Goal: Information Seeking & Learning: Find specific fact

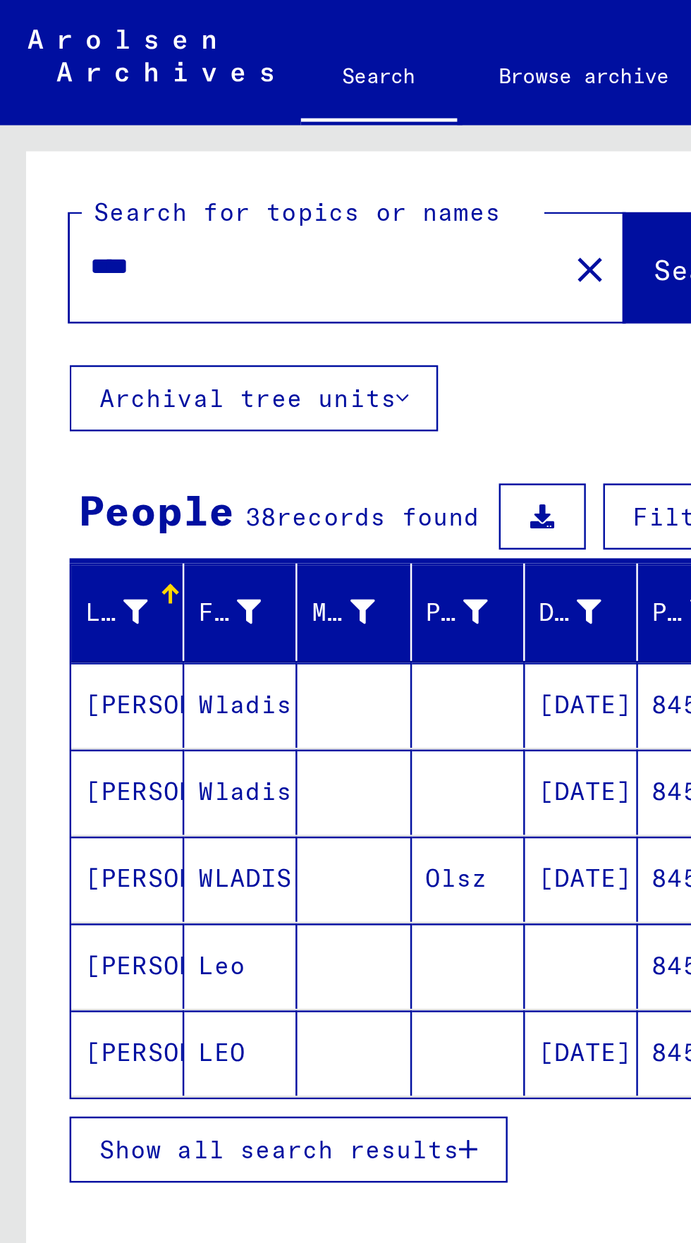
click at [68, 102] on input "****" at bounding box center [128, 108] width 183 height 15
type input "*"
click at [265, 103] on span "Search" at bounding box center [286, 109] width 42 height 14
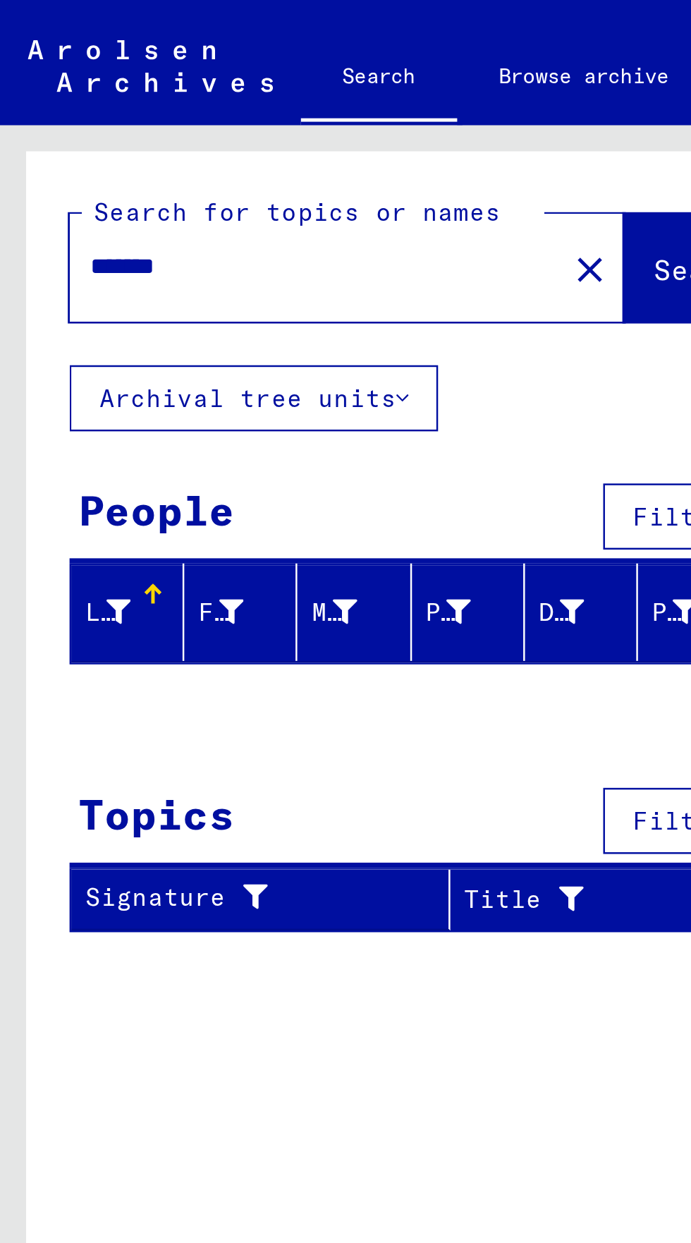
click at [82, 109] on input "*******" at bounding box center [124, 108] width 174 height 15
type input "*"
click at [265, 105] on span "Search" at bounding box center [286, 109] width 42 height 14
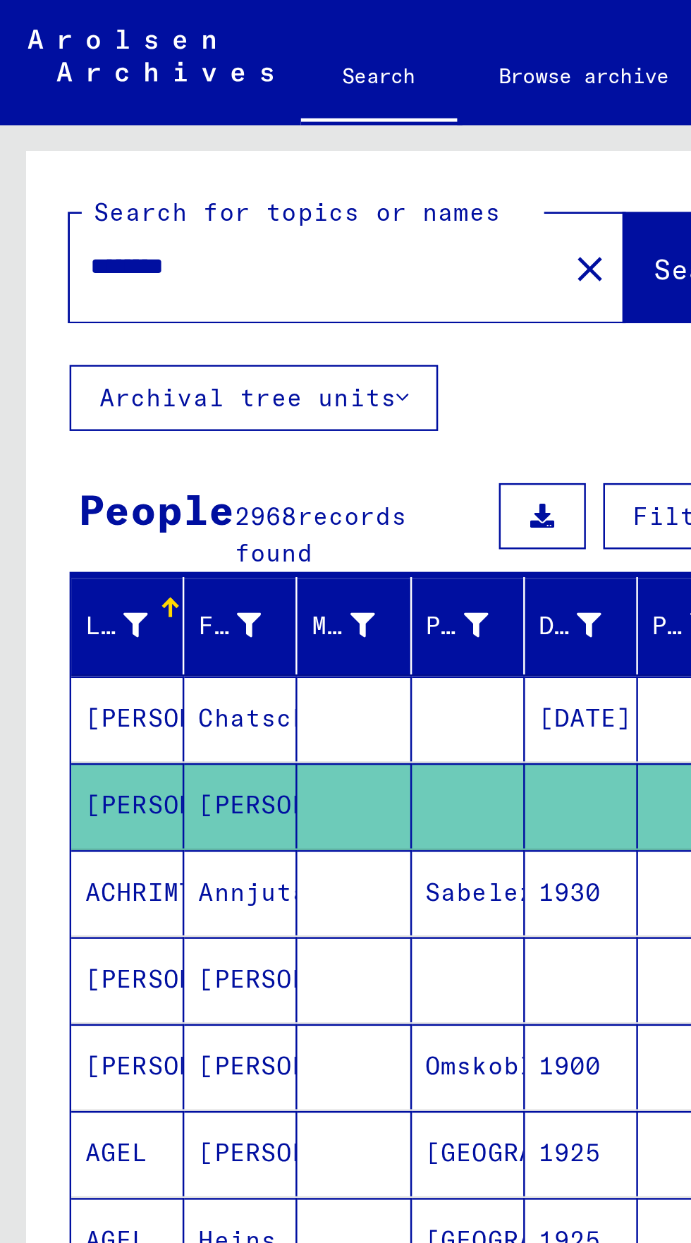
click at [97, 107] on input "********" at bounding box center [128, 108] width 183 height 15
type input "*"
type input "********"
click at [265, 113] on span "Search" at bounding box center [286, 109] width 42 height 14
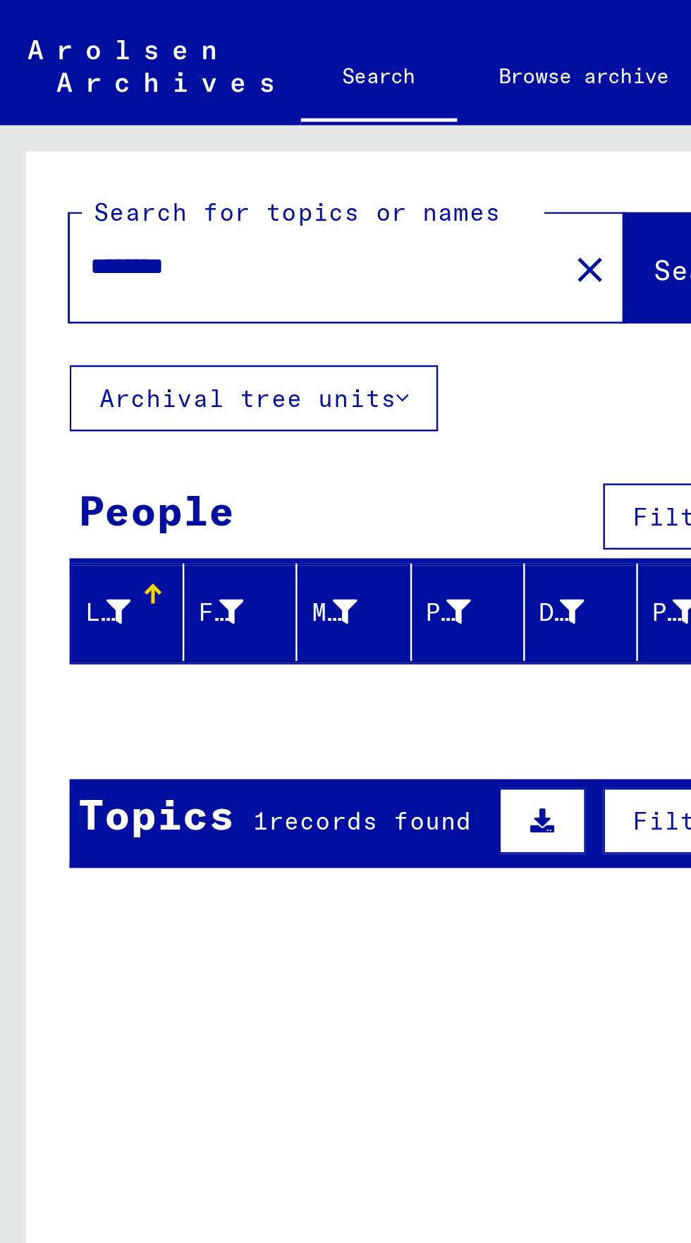
click at [108, 344] on div "Topics 1 records found Filter" at bounding box center [174, 334] width 293 height 36
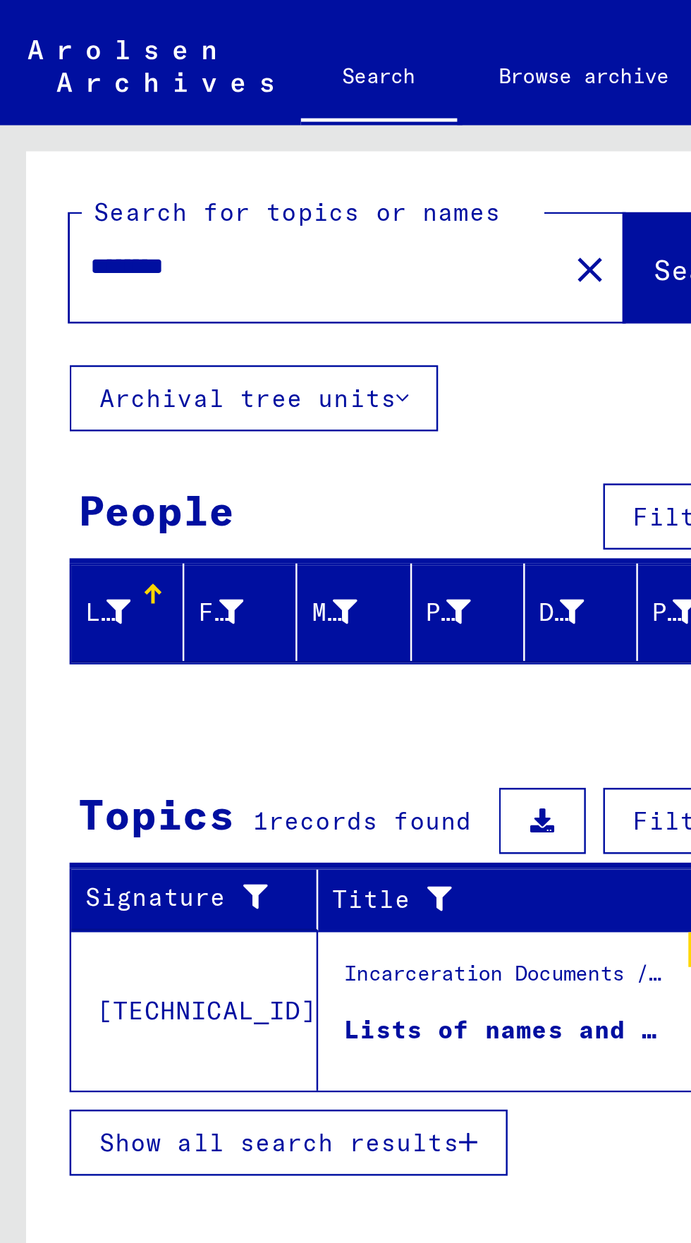
scroll to position [78, 0]
click at [171, 411] on div "Lists of names and correspondence of the "Umwandererzentralstelle" in [GEOGRAPH…" at bounding box center [206, 418] width 133 height 15
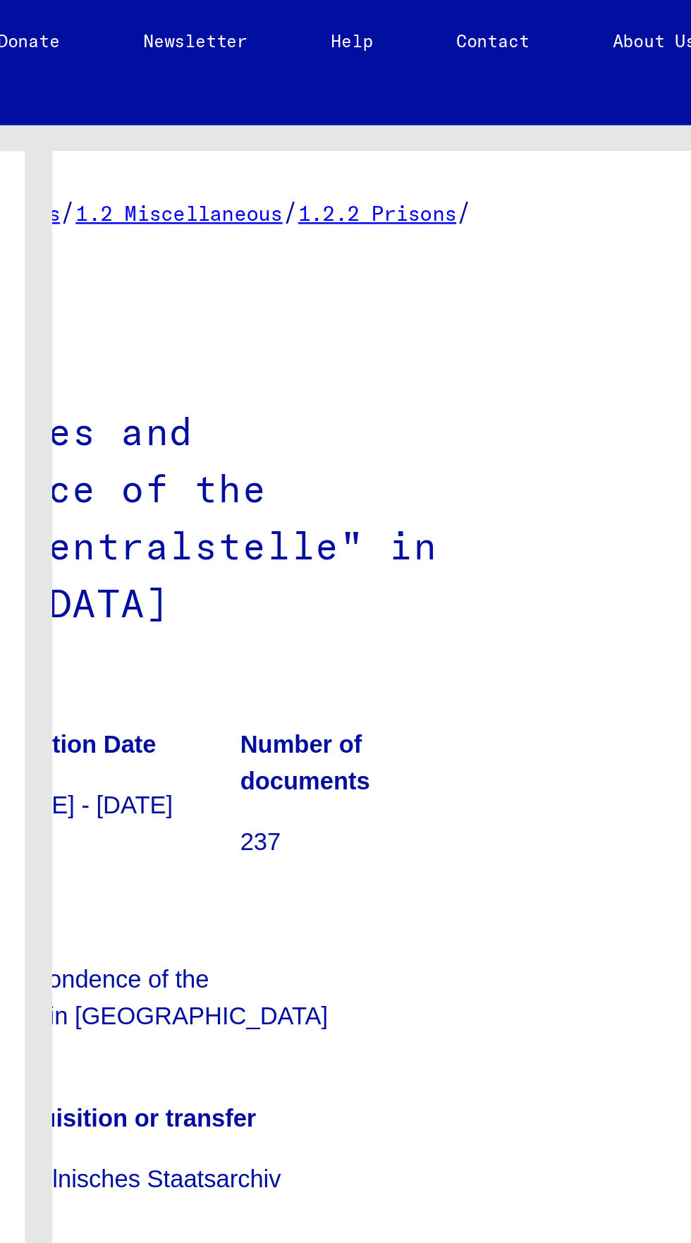
scroll to position [672, 138]
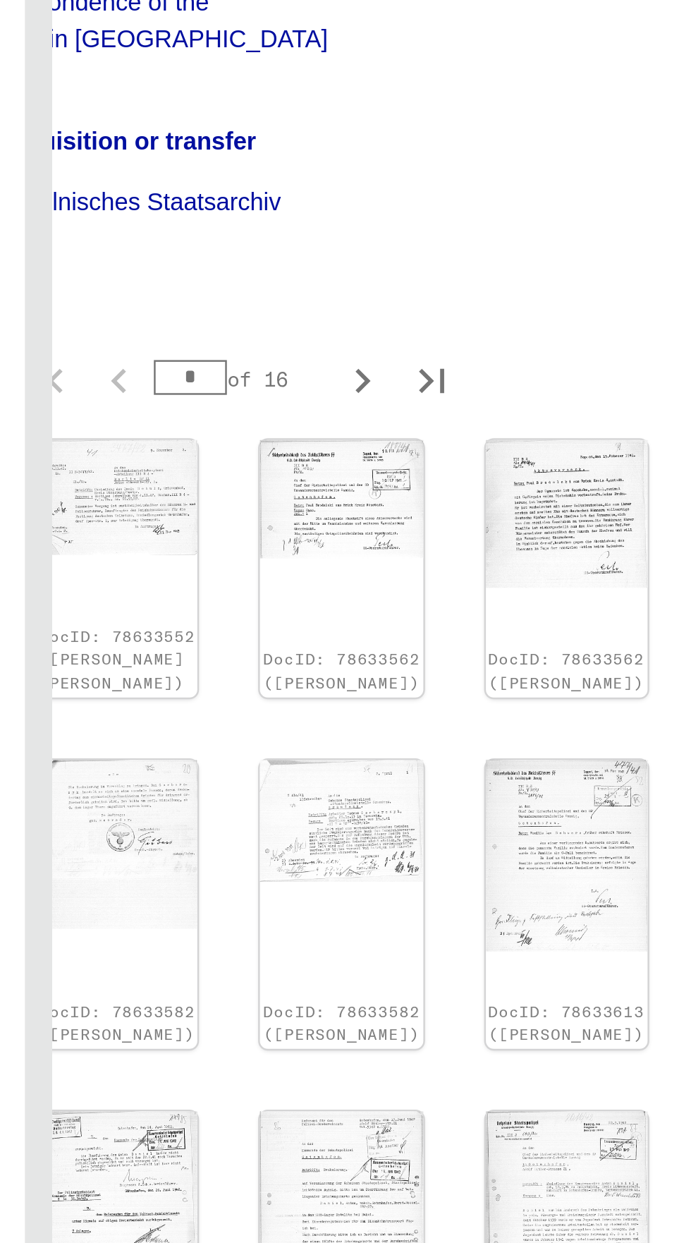
click at [507, 1052] on icon "Last page" at bounding box center [505, 1062] width 20 height 20
type input "**"
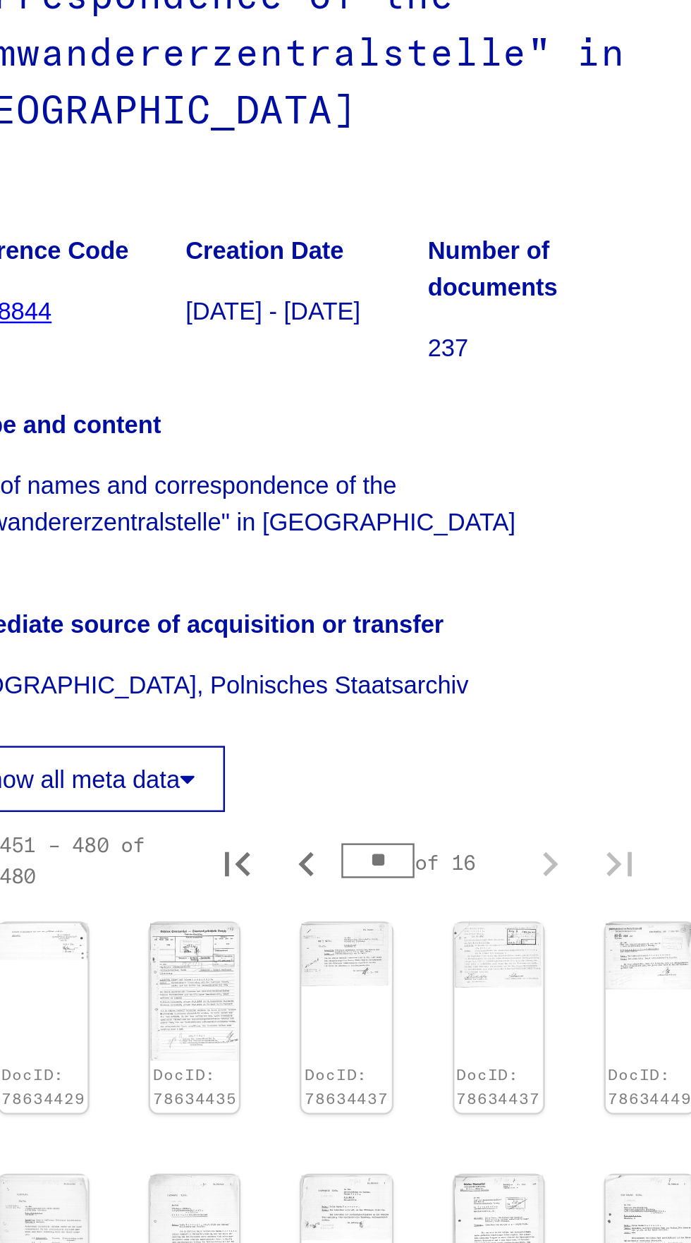
scroll to position [0, 0]
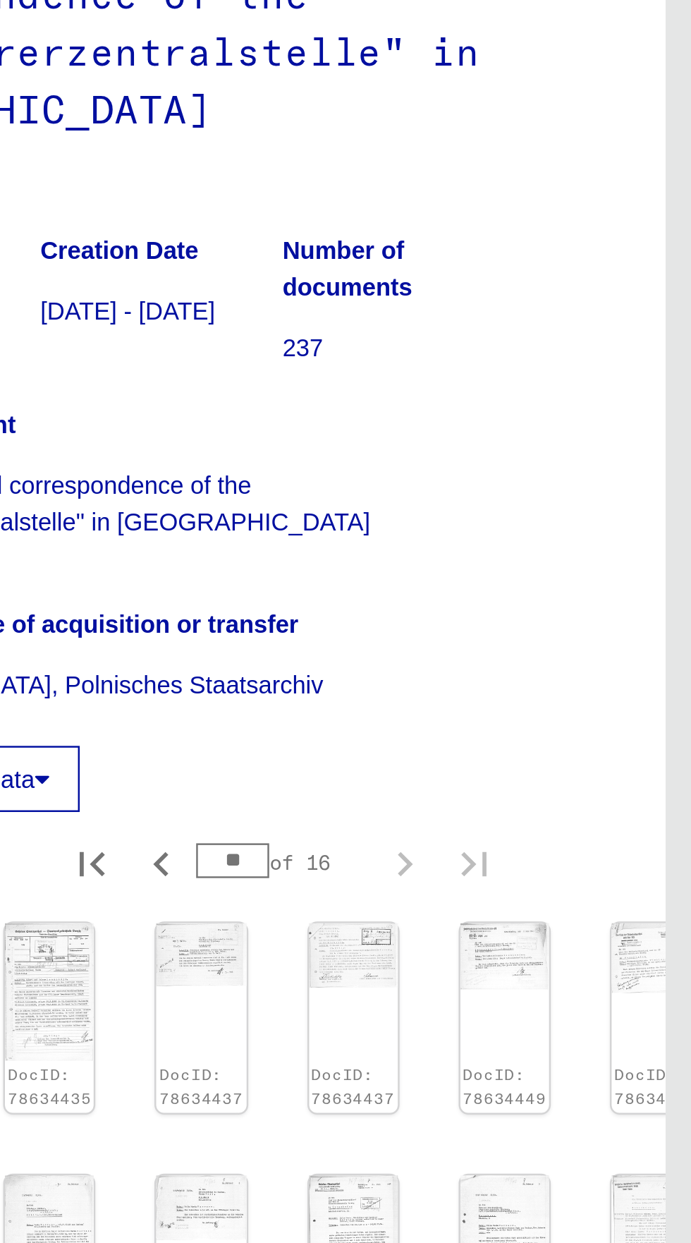
click at [470, 1051] on icon "Previous page" at bounding box center [476, 1061] width 20 height 20
type input "**"
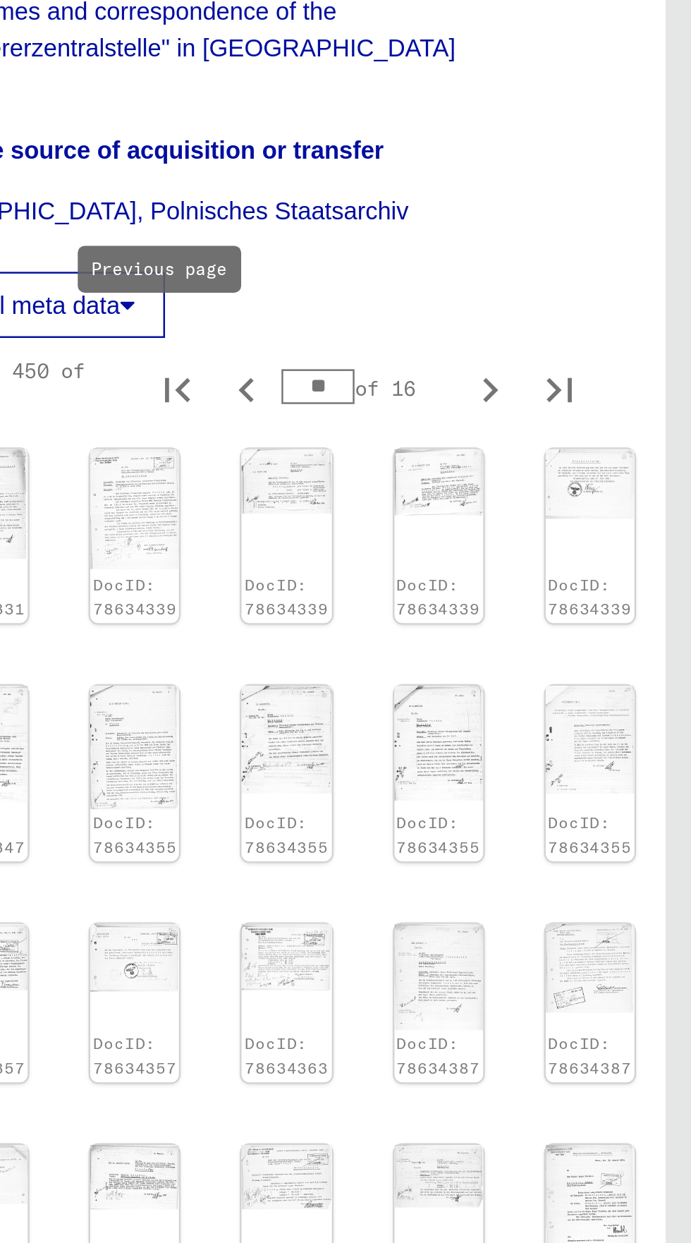
scroll to position [74, 8]
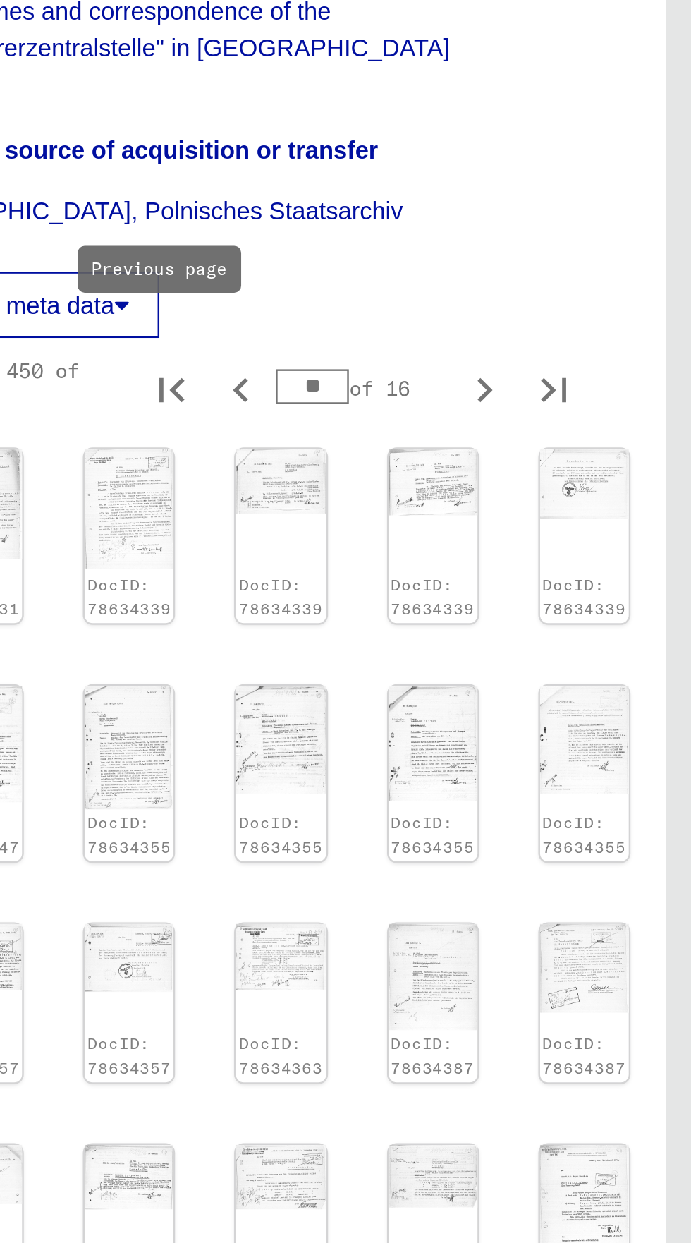
click at [505, 1034] on icon "Previous page" at bounding box center [509, 1044] width 20 height 20
type input "**"
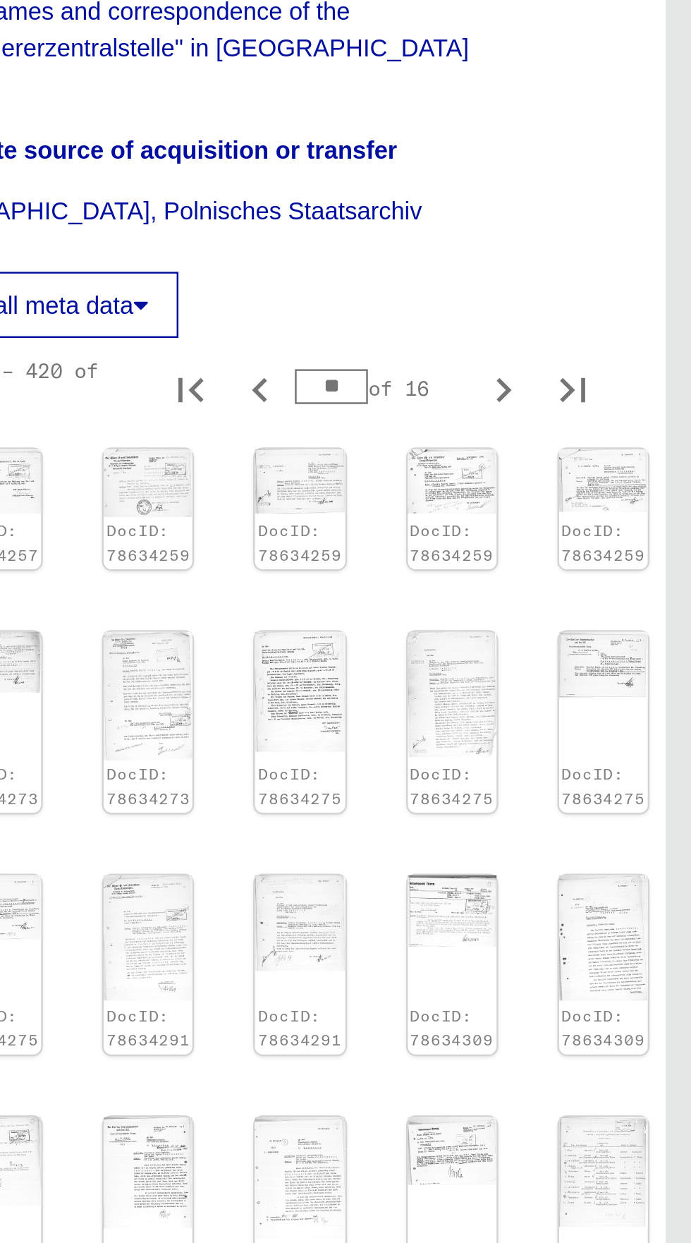
scroll to position [0, 0]
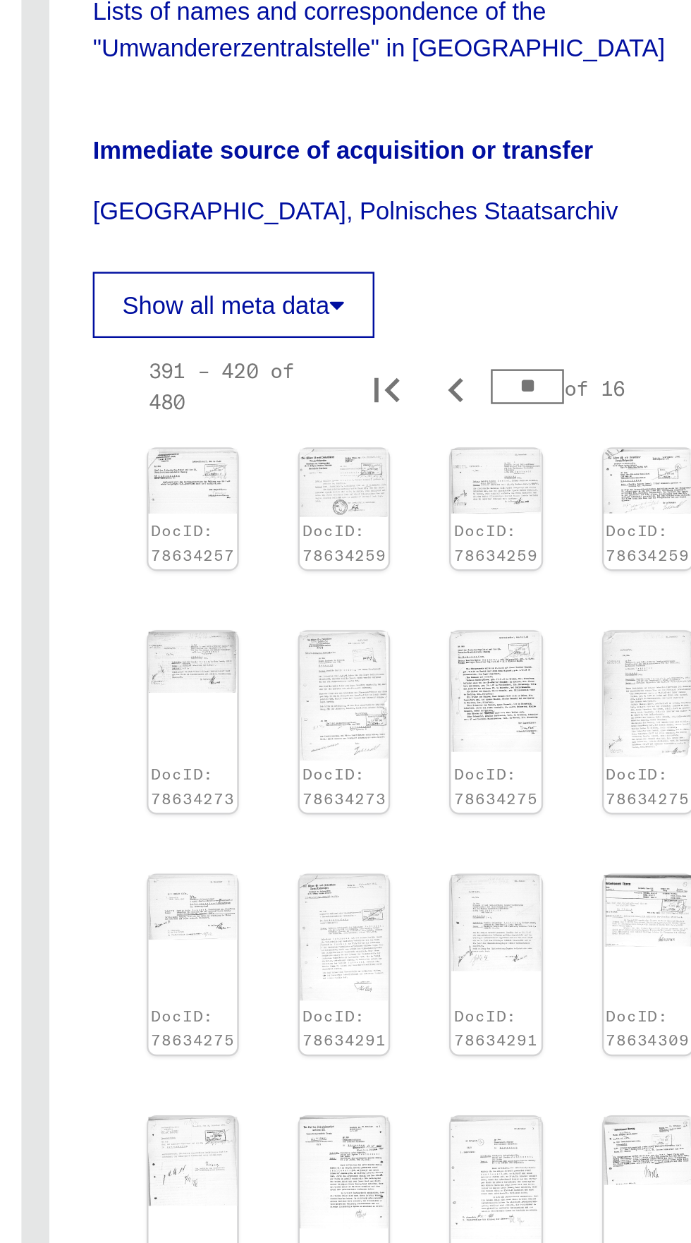
click at [511, 1031] on icon "Previous page" at bounding box center [517, 1041] width 20 height 20
type input "**"
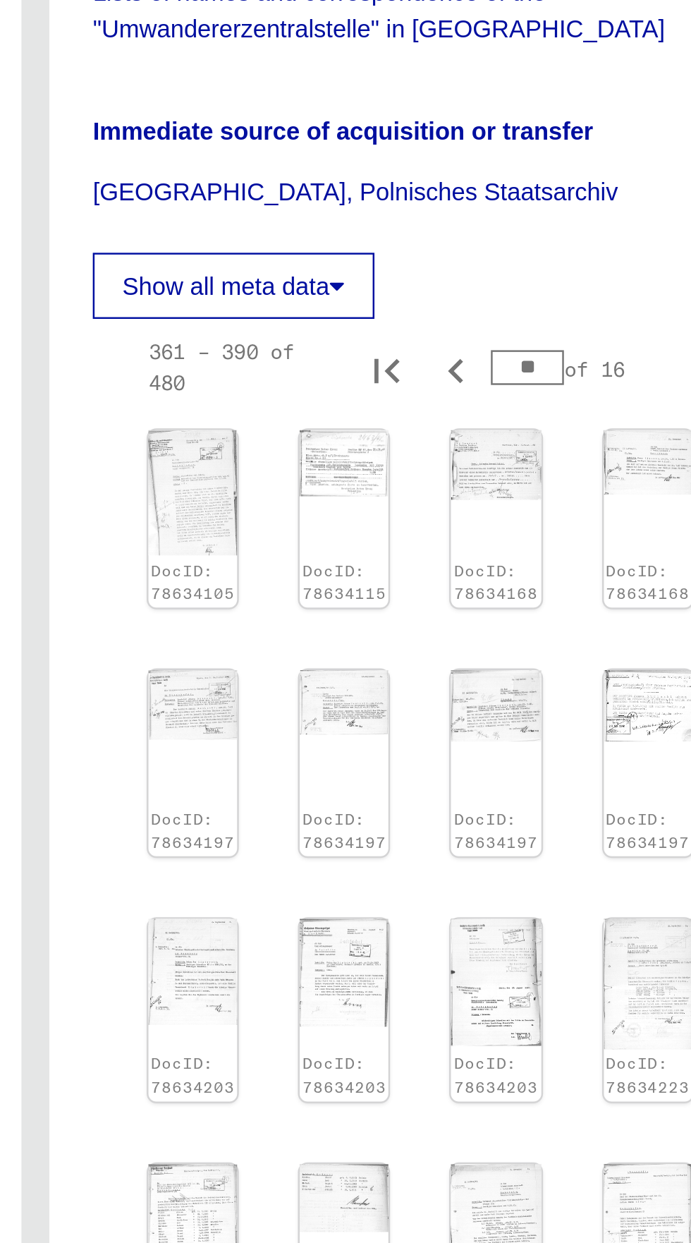
click at [516, 1051] on icon "Previous page" at bounding box center [517, 1061] width 20 height 20
type input "**"
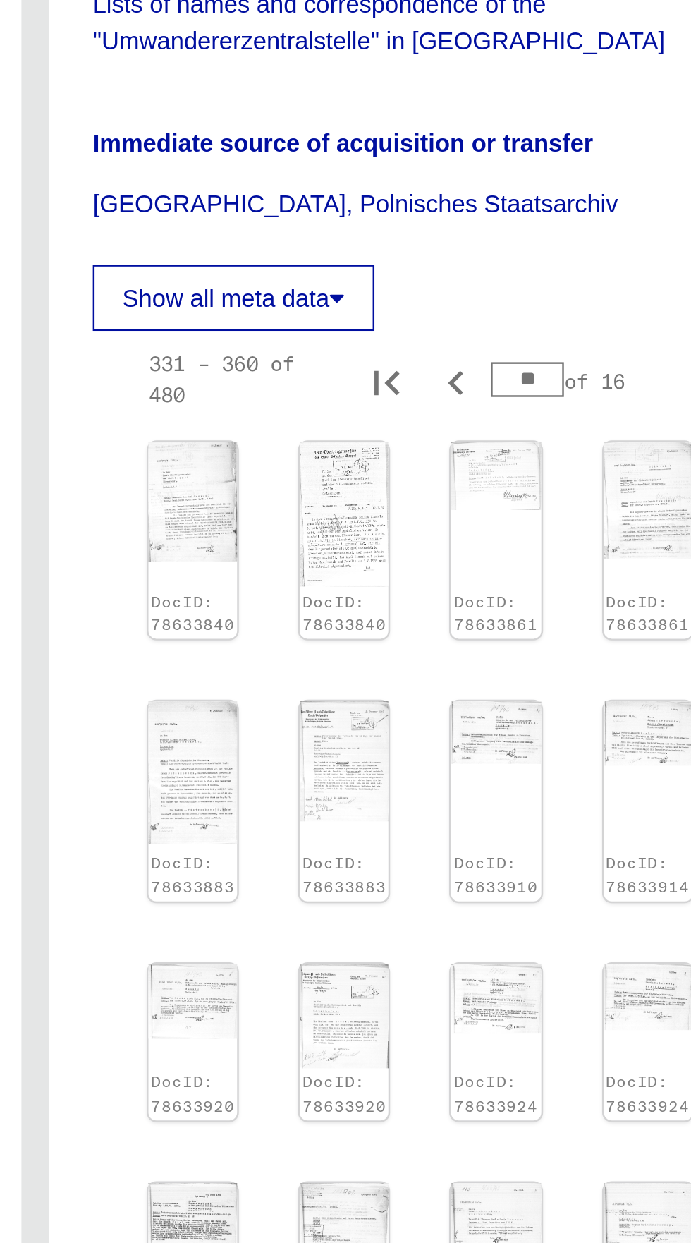
click at [516, 1051] on icon "Previous page" at bounding box center [517, 1061] width 20 height 20
type input "**"
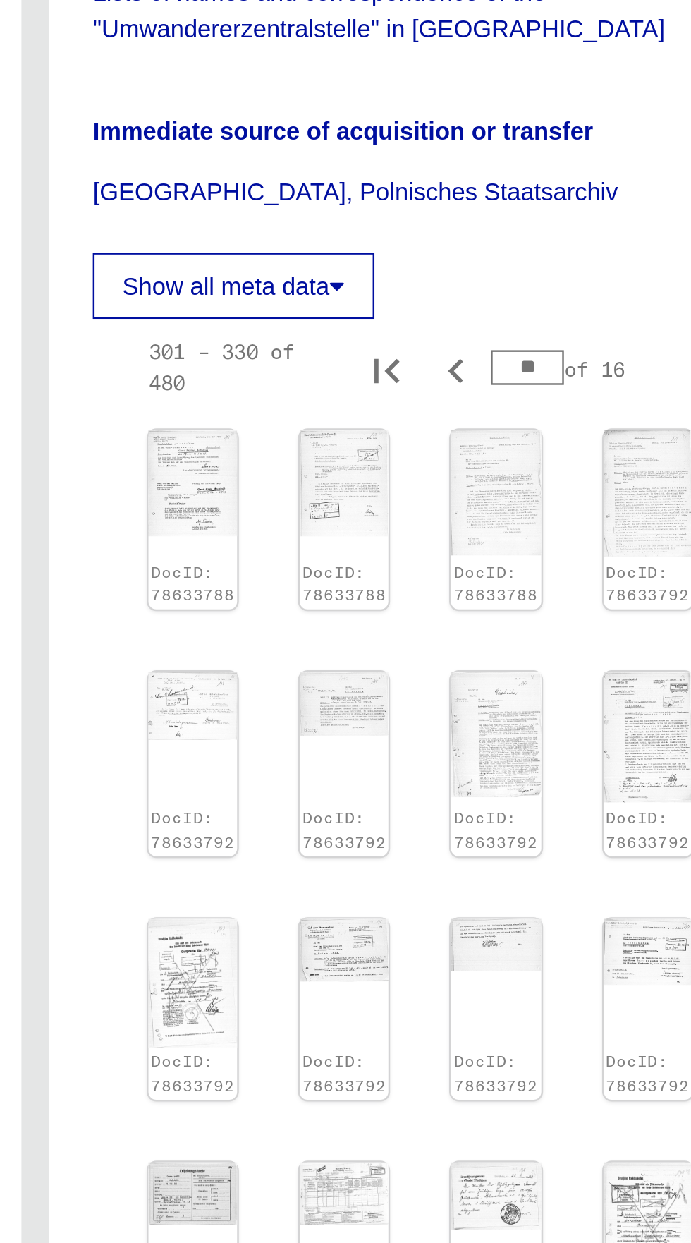
click at [519, 1052] on icon "Previous page" at bounding box center [517, 1062] width 20 height 20
type input "**"
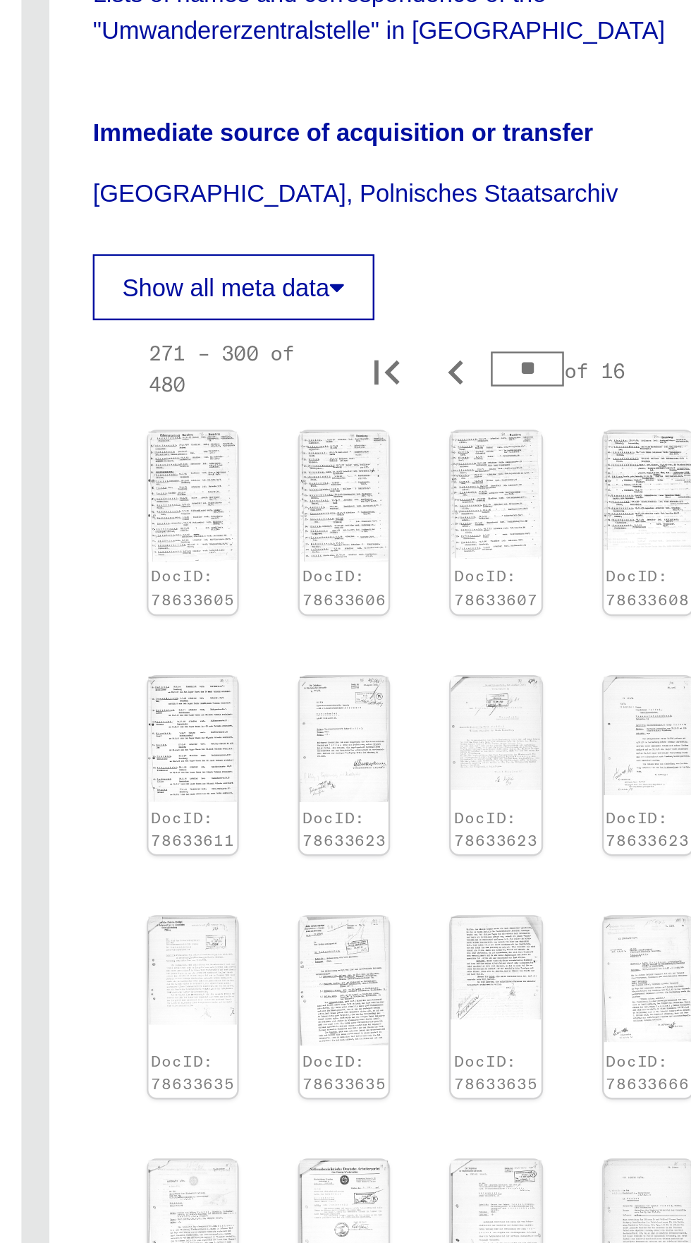
click at [395, 667] on img at bounding box center [410, 692] width 36 height 51
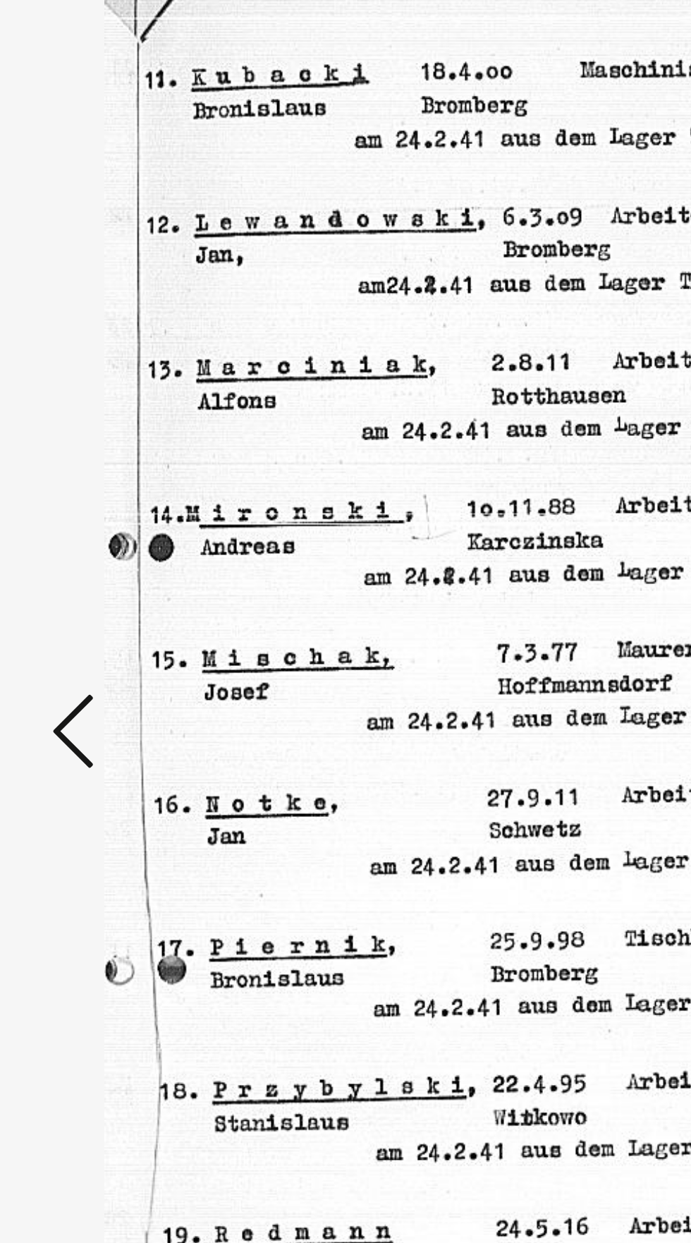
click at [97, 602] on icon at bounding box center [104, 585] width 17 height 34
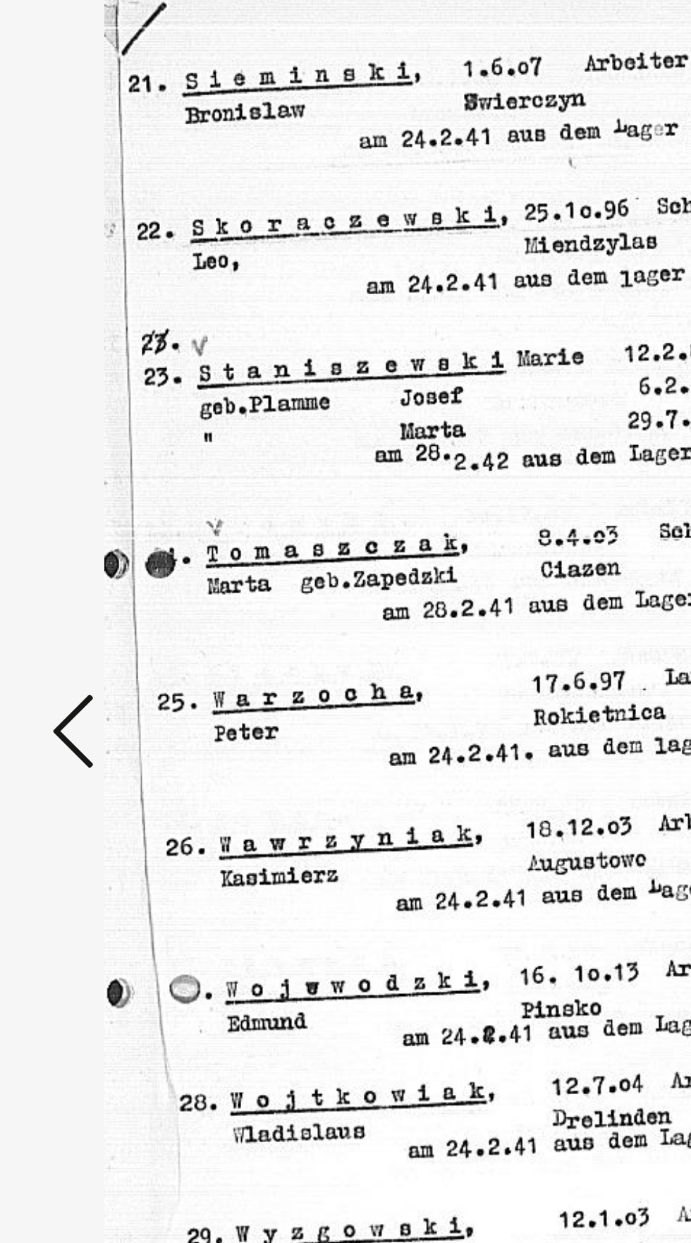
click at [102, 602] on icon at bounding box center [104, 585] width 17 height 34
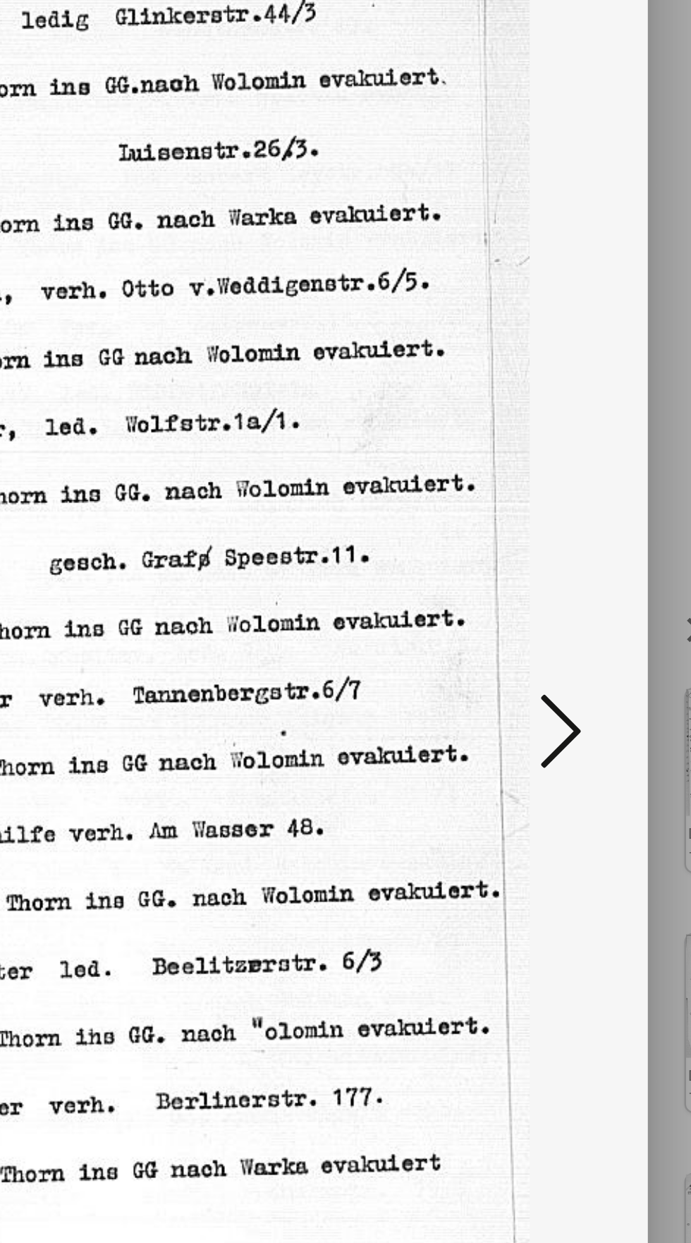
click at [579, 602] on icon at bounding box center [586, 585] width 17 height 34
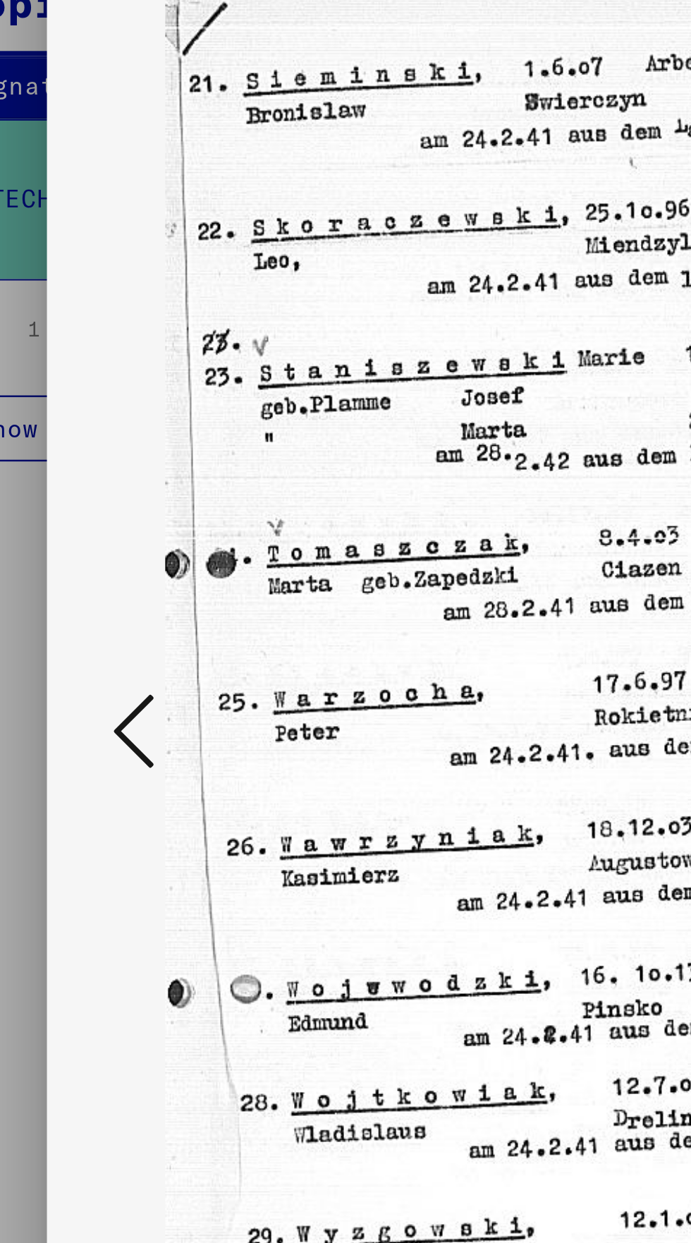
click at [93, 606] on button at bounding box center [104, 586] width 25 height 40
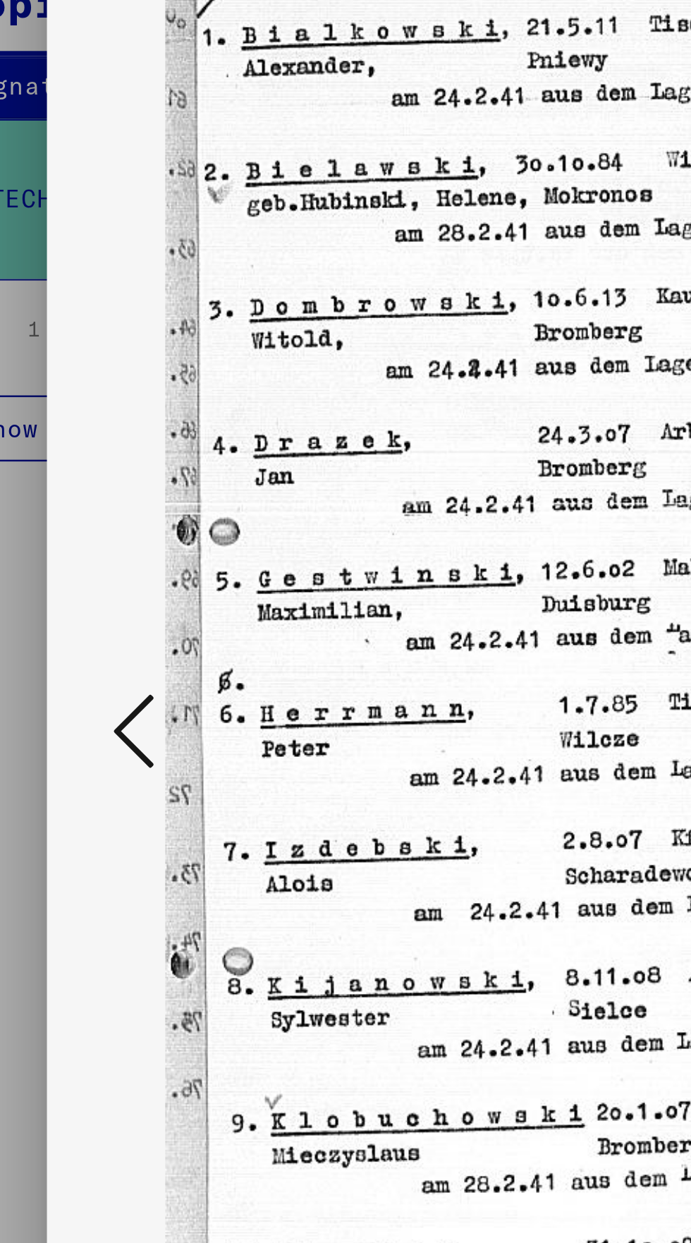
click at [96, 602] on icon at bounding box center [104, 585] width 17 height 34
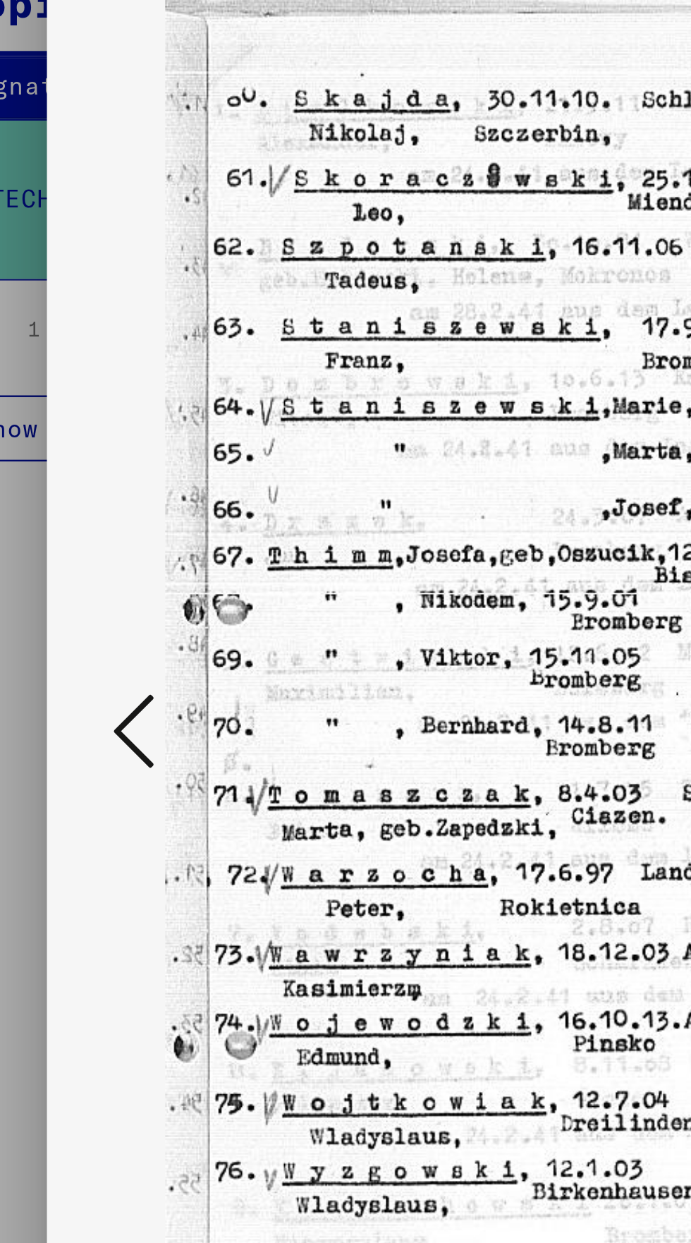
click at [95, 606] on button at bounding box center [104, 586] width 25 height 40
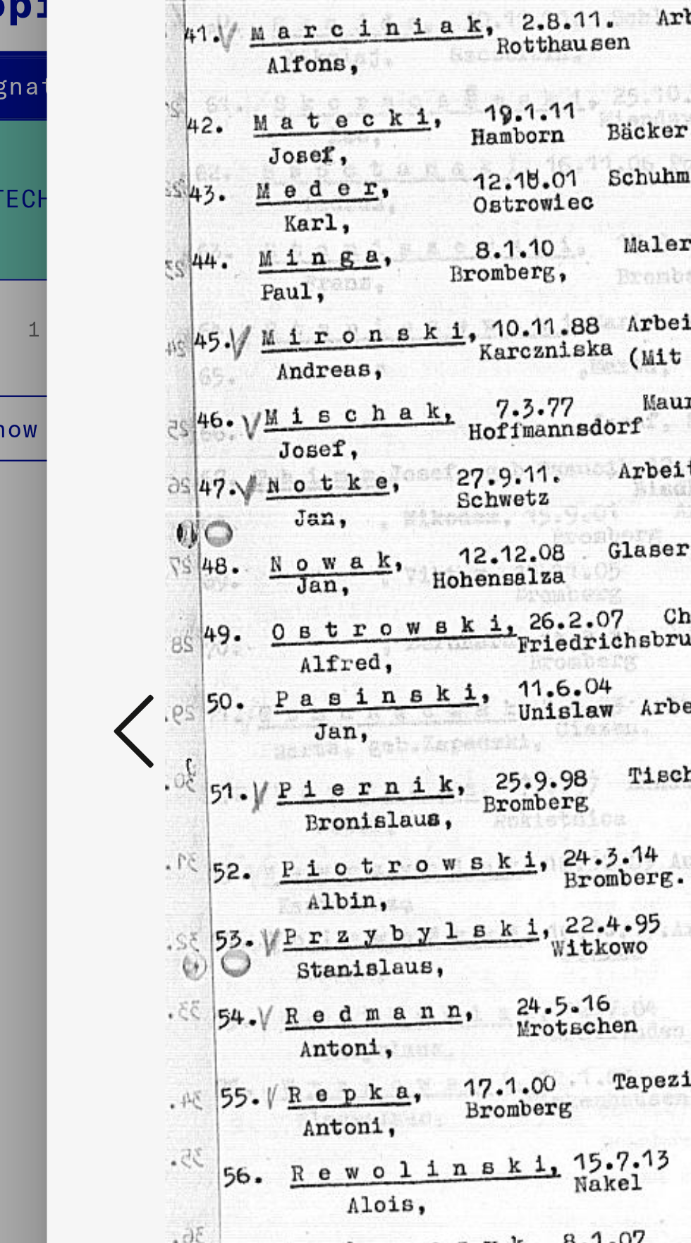
click at [93, 606] on button at bounding box center [104, 586] width 25 height 40
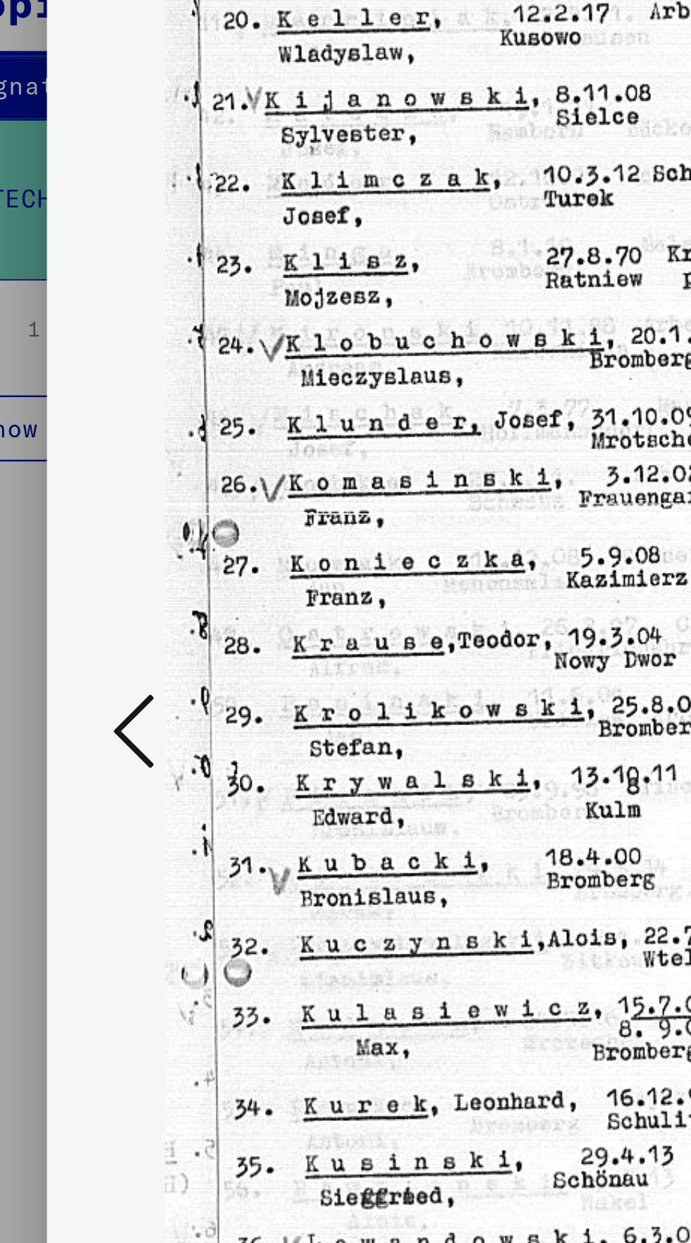
click at [100, 602] on icon at bounding box center [104, 585] width 17 height 34
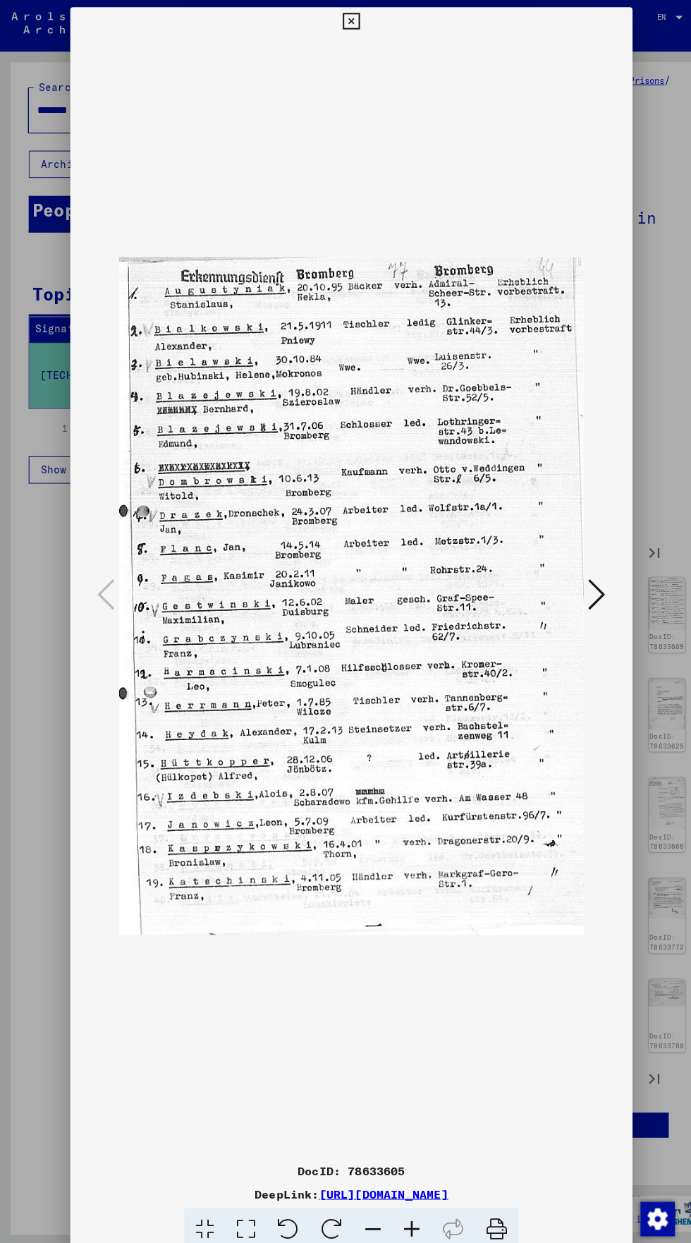
click at [344, 35] on button at bounding box center [345, 21] width 25 height 28
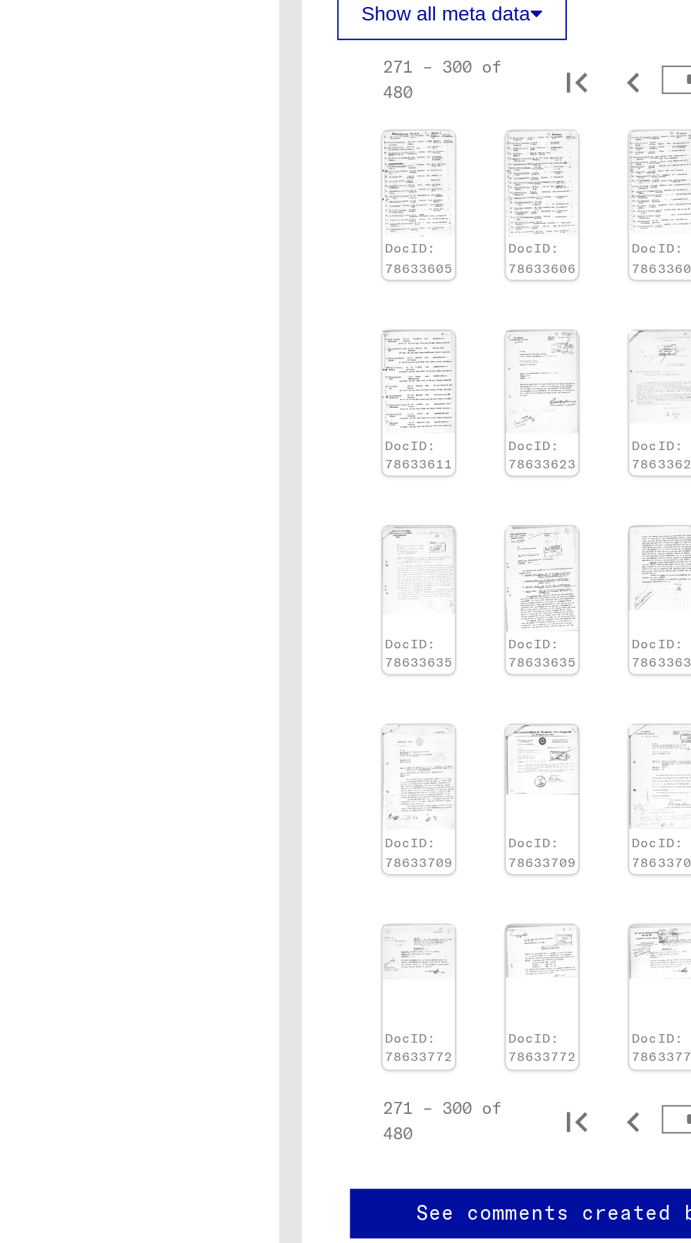
scroll to position [0, 40]
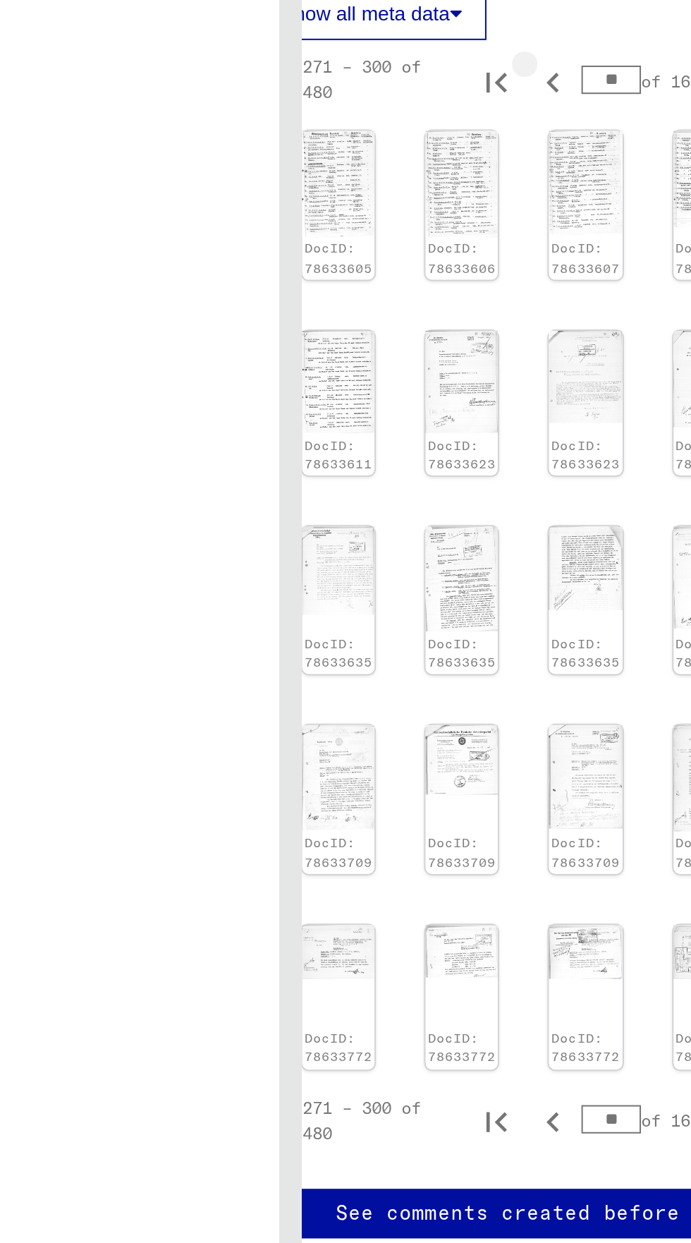
click at [471, 561] on icon "Previous page" at bounding box center [476, 551] width 20 height 20
type input "*"
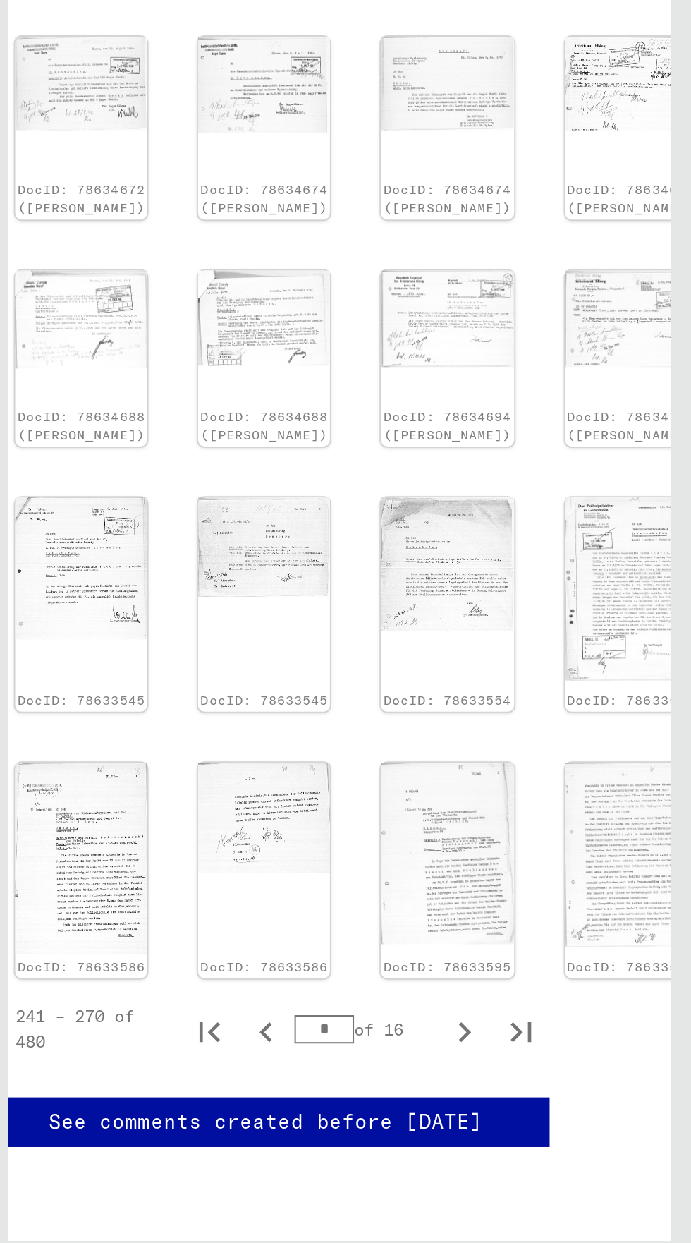
scroll to position [224, 0]
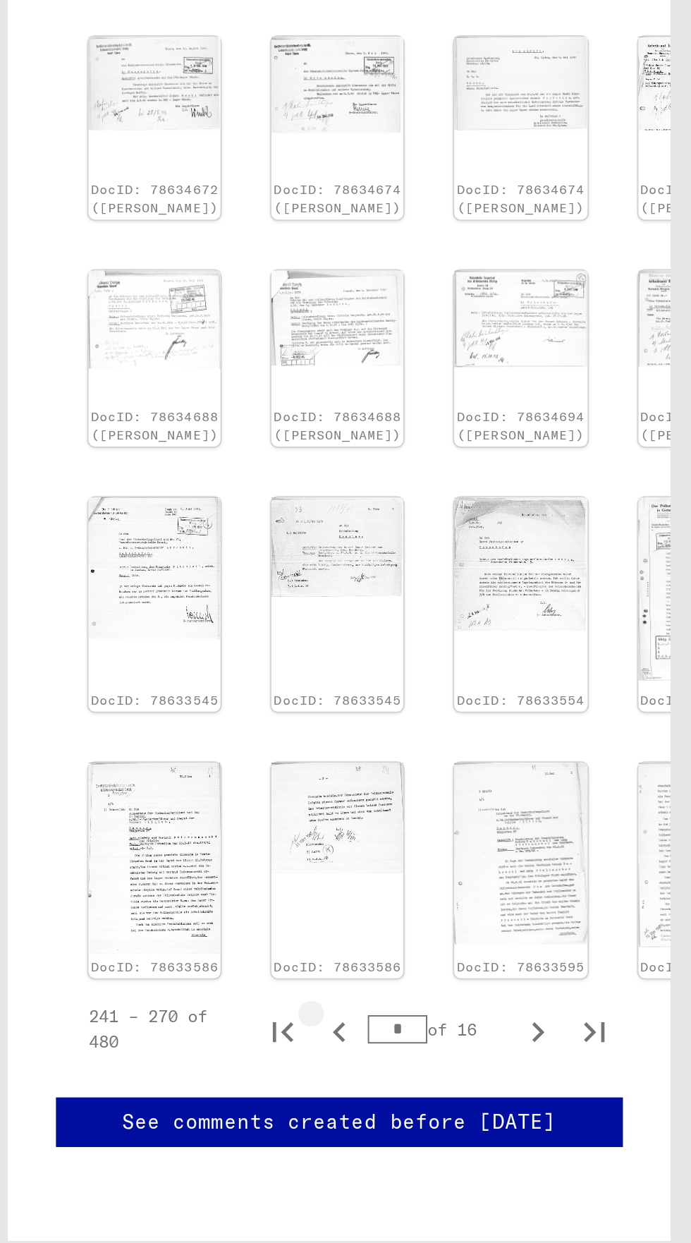
click at [516, 1052] on icon "Previous page" at bounding box center [517, 1062] width 20 height 20
type input "*"
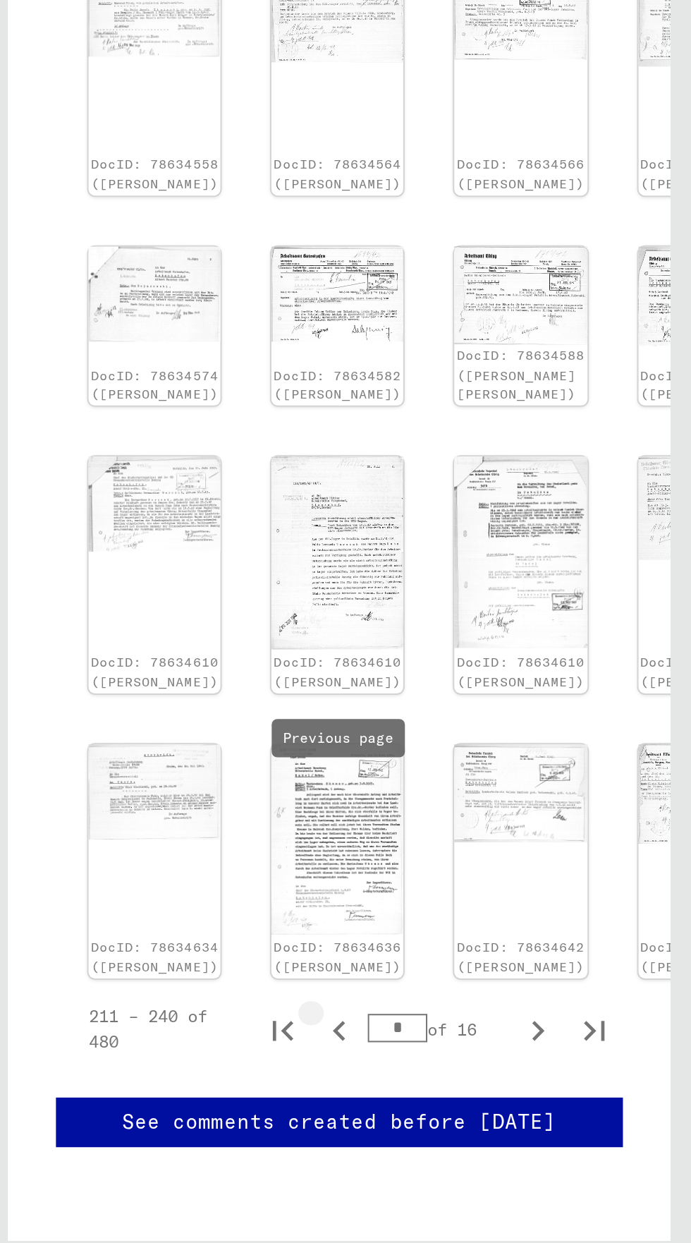
click at [514, 1056] on icon "Previous page" at bounding box center [516, 1061] width 6 height 10
type input "*"
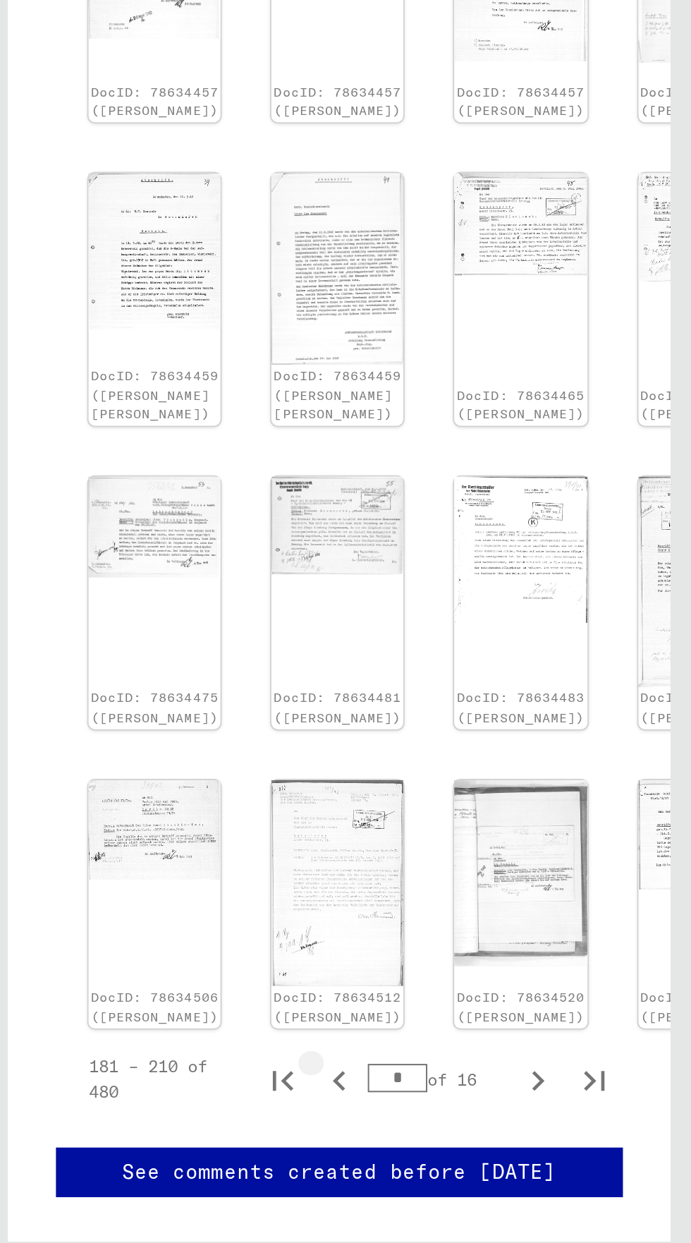
click at [516, 1082] on icon "Previous page" at bounding box center [517, 1086] width 20 height 20
type input "*"
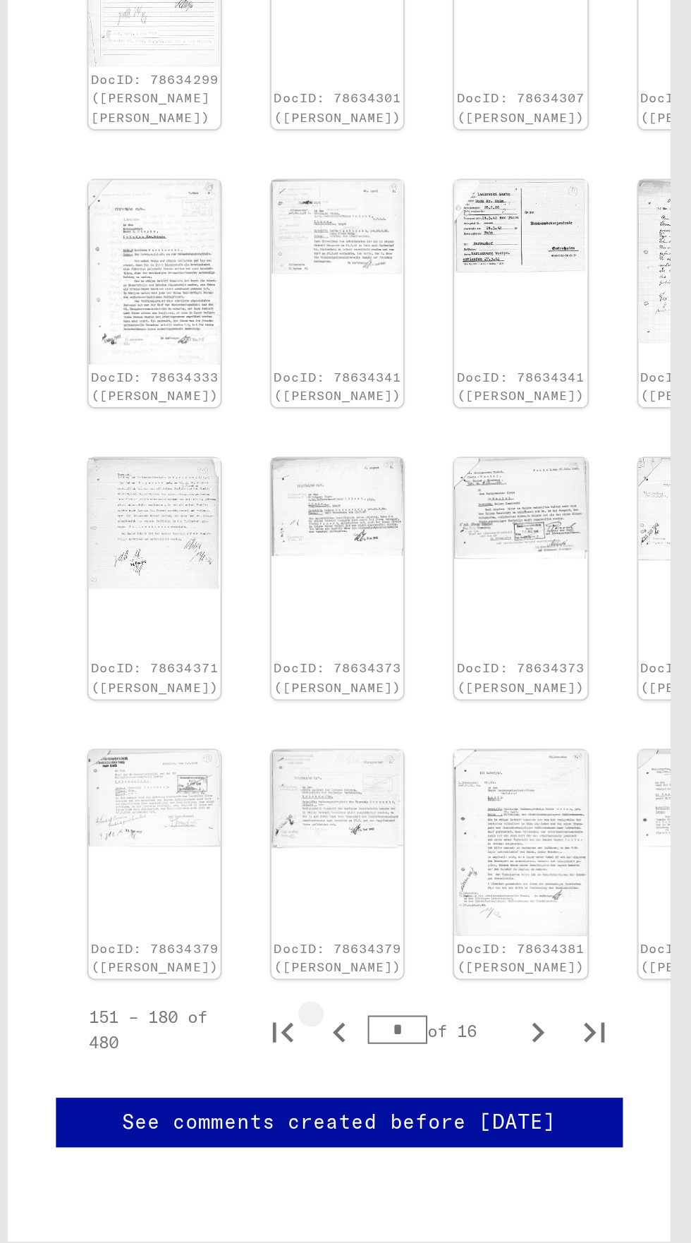
click at [524, 1052] on icon "Previous page" at bounding box center [517, 1062] width 20 height 20
type input "*"
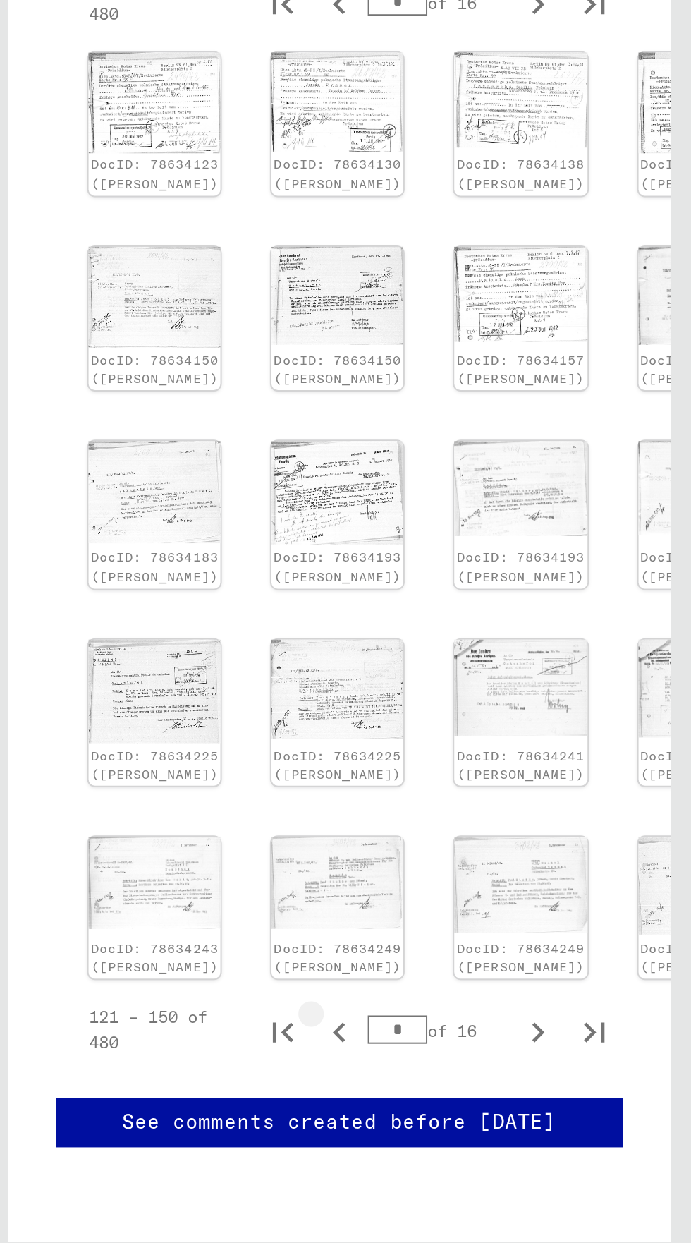
click at [516, 1052] on icon "Previous page" at bounding box center [517, 1062] width 20 height 20
type input "*"
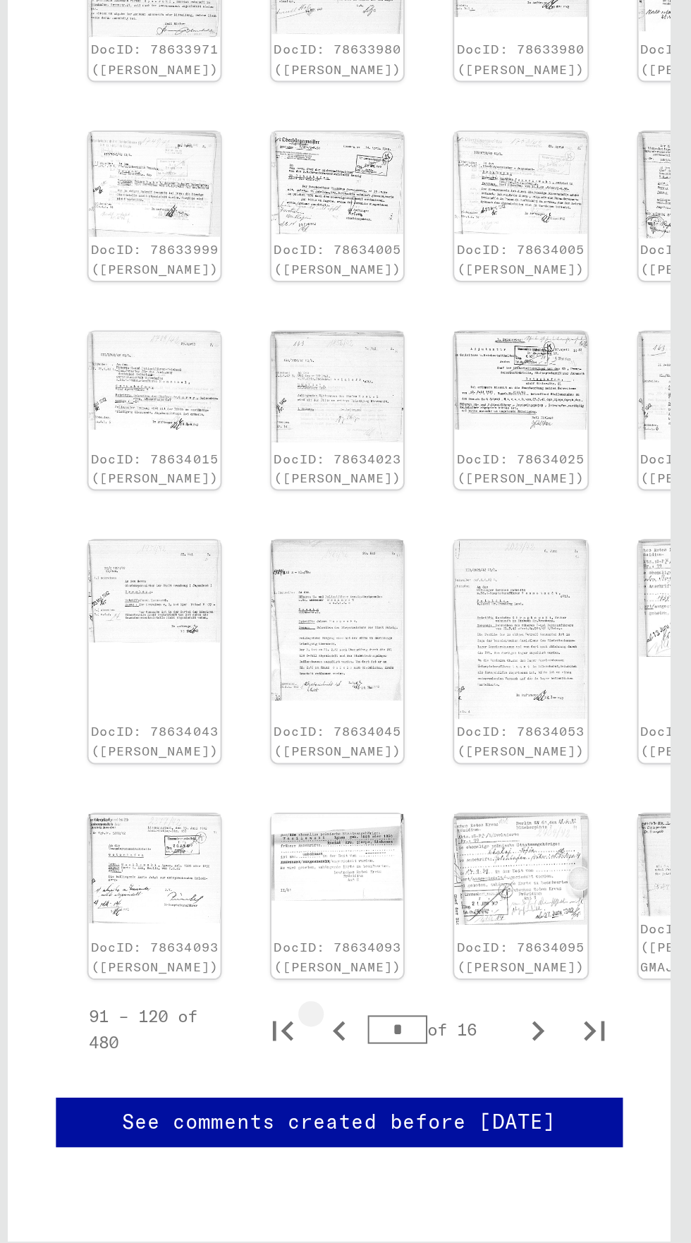
click at [510, 1051] on icon "Previous page" at bounding box center [517, 1061] width 20 height 20
type input "*"
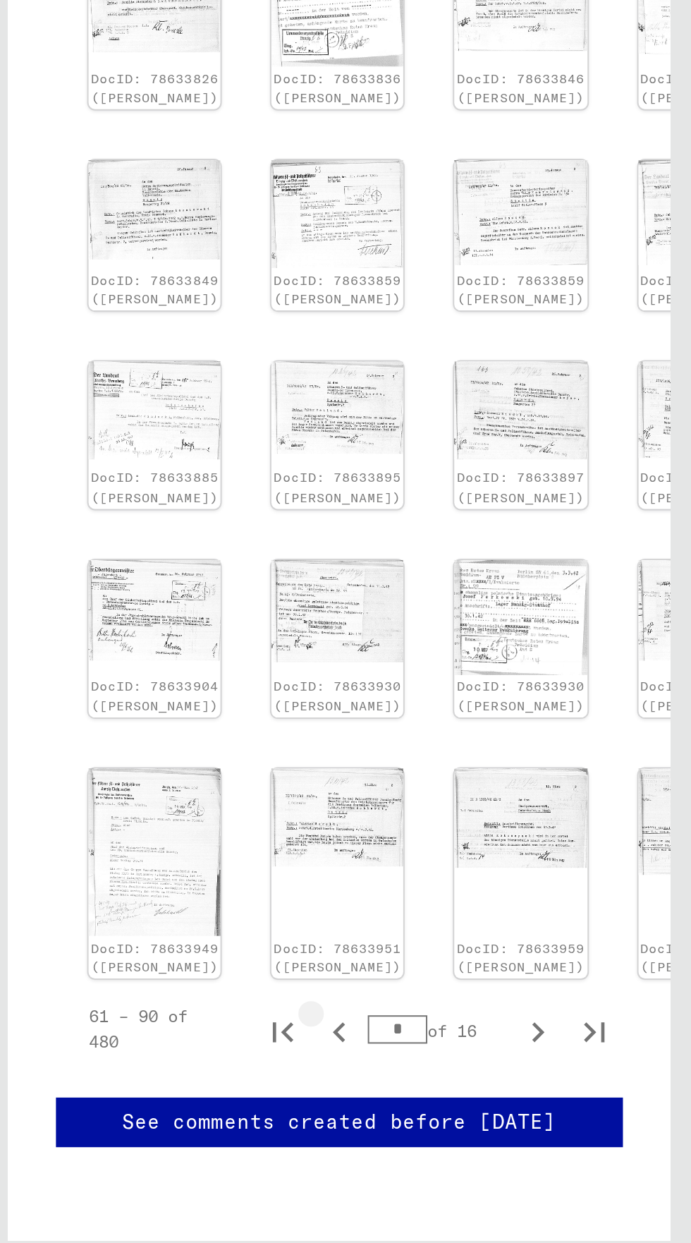
click at [516, 1052] on icon "Previous page" at bounding box center [517, 1062] width 20 height 20
type input "*"
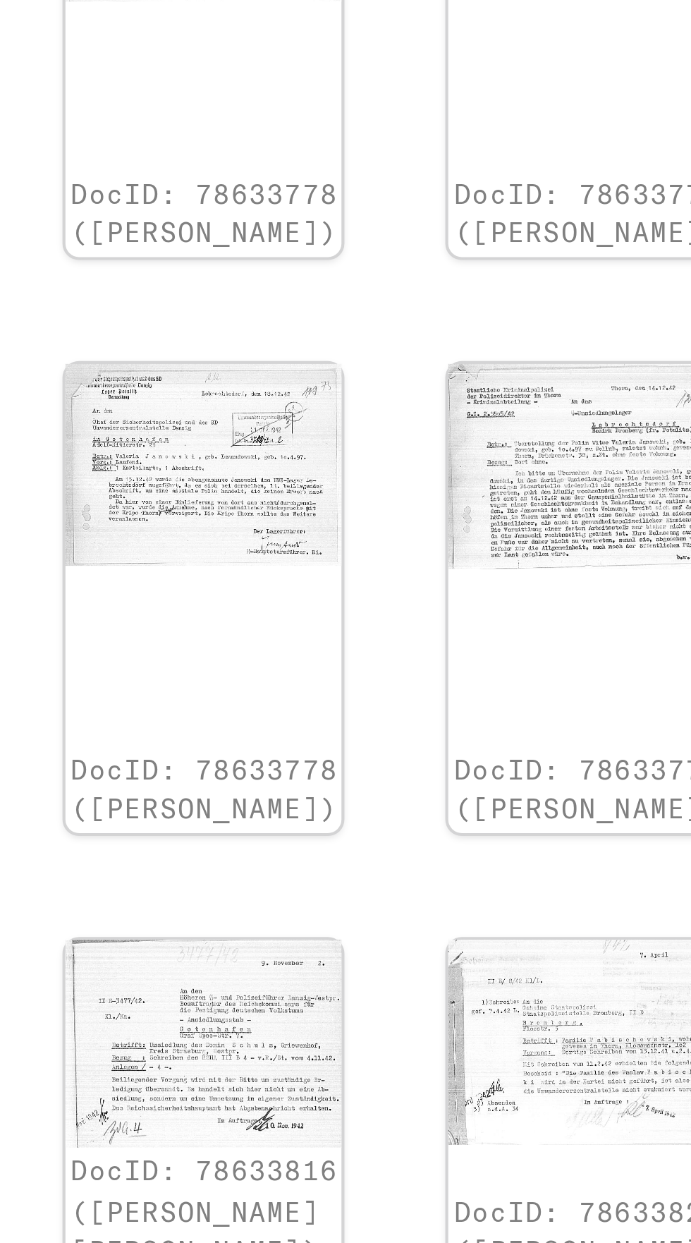
scroll to position [258, 1]
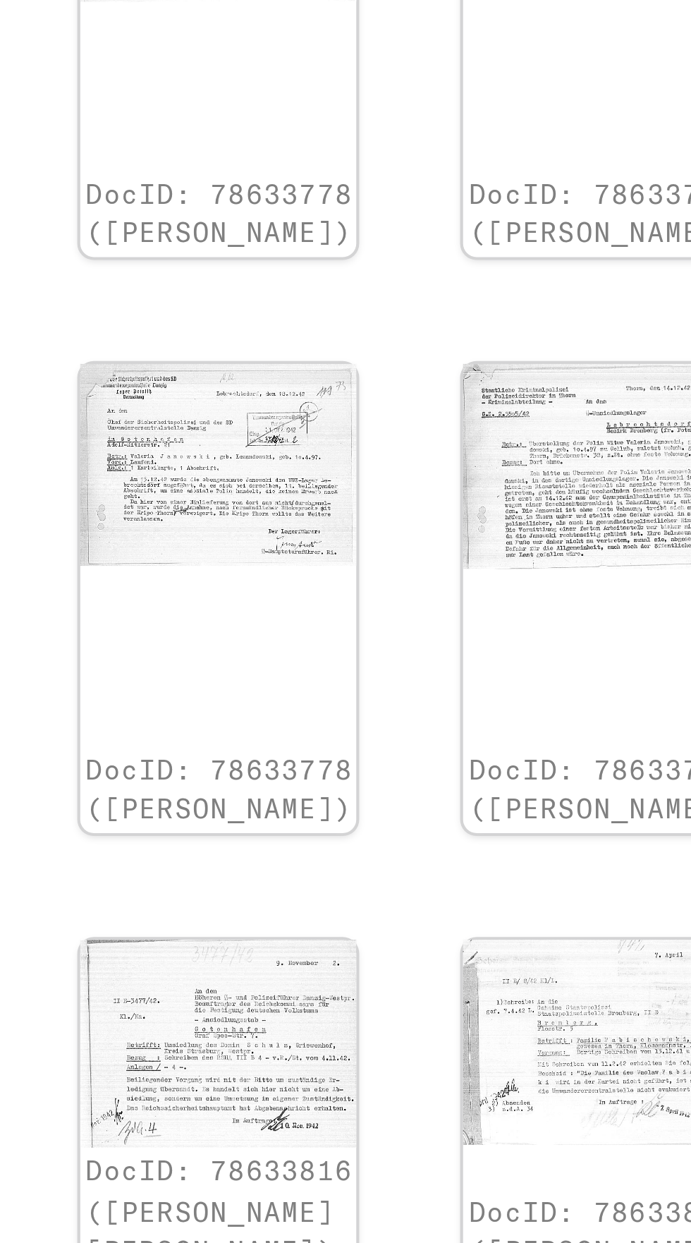
click at [514, 1052] on icon "Previous page" at bounding box center [517, 1062] width 20 height 20
type input "*"
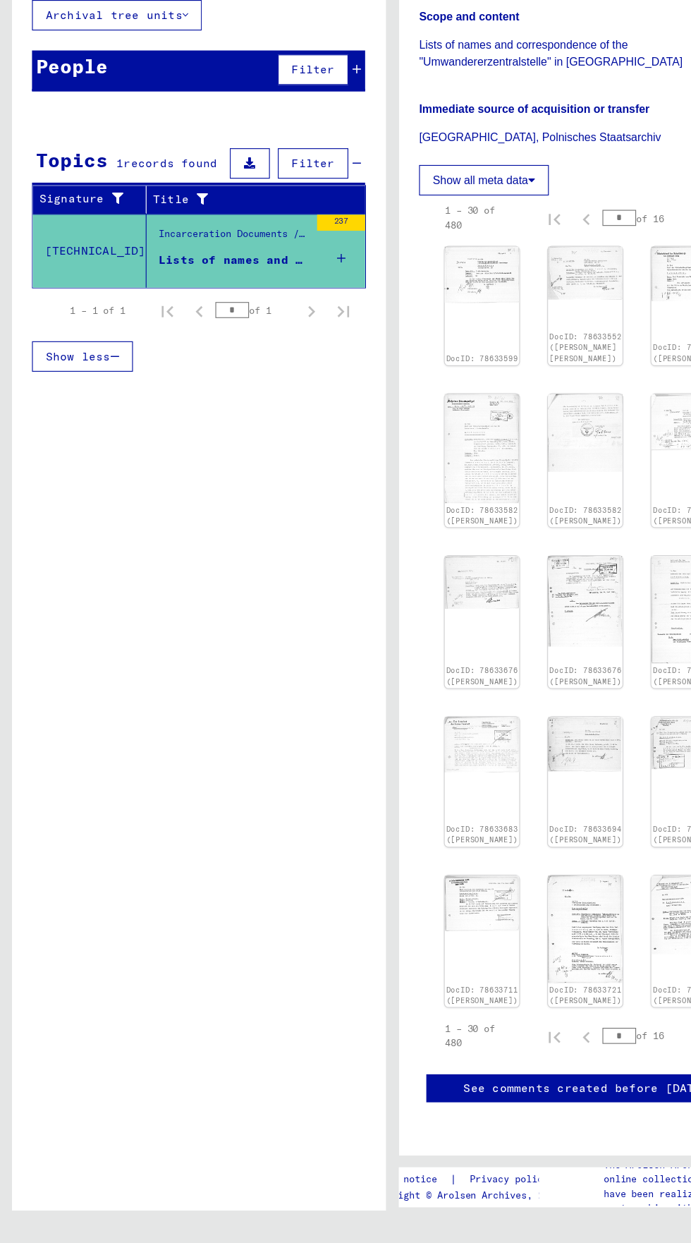
scroll to position [0, 0]
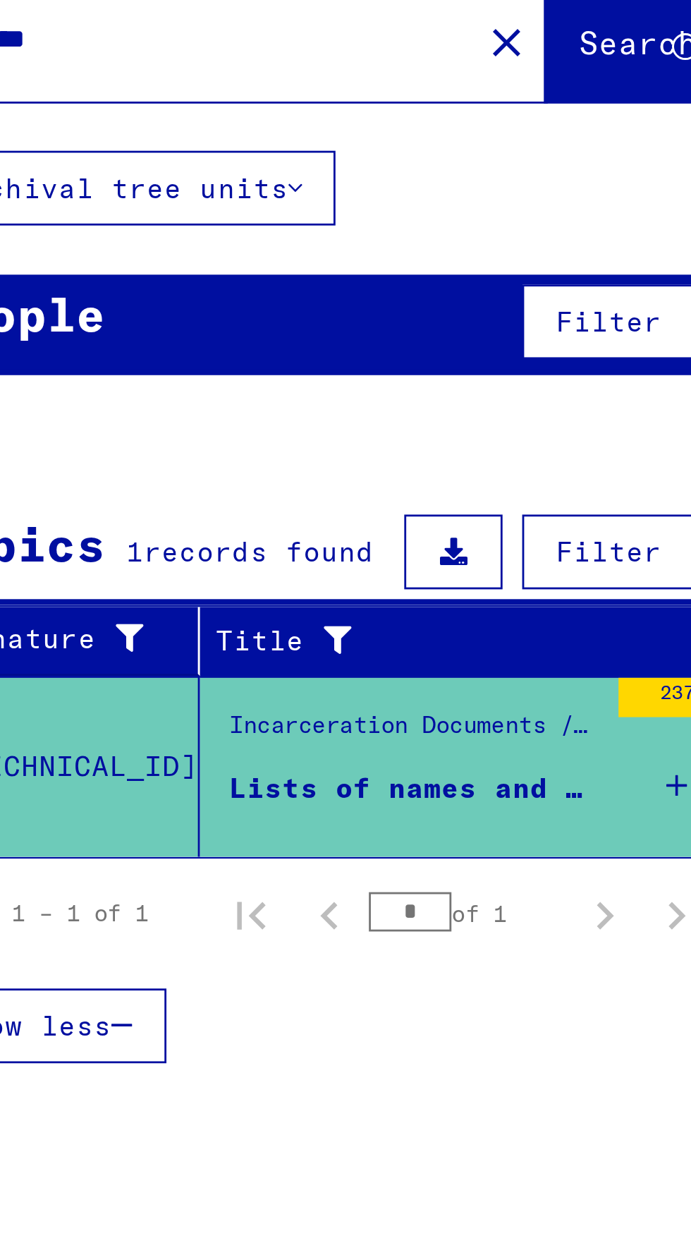
click at [92, 107] on input "********" at bounding box center [128, 108] width 183 height 15
